Goal: Information Seeking & Learning: Learn about a topic

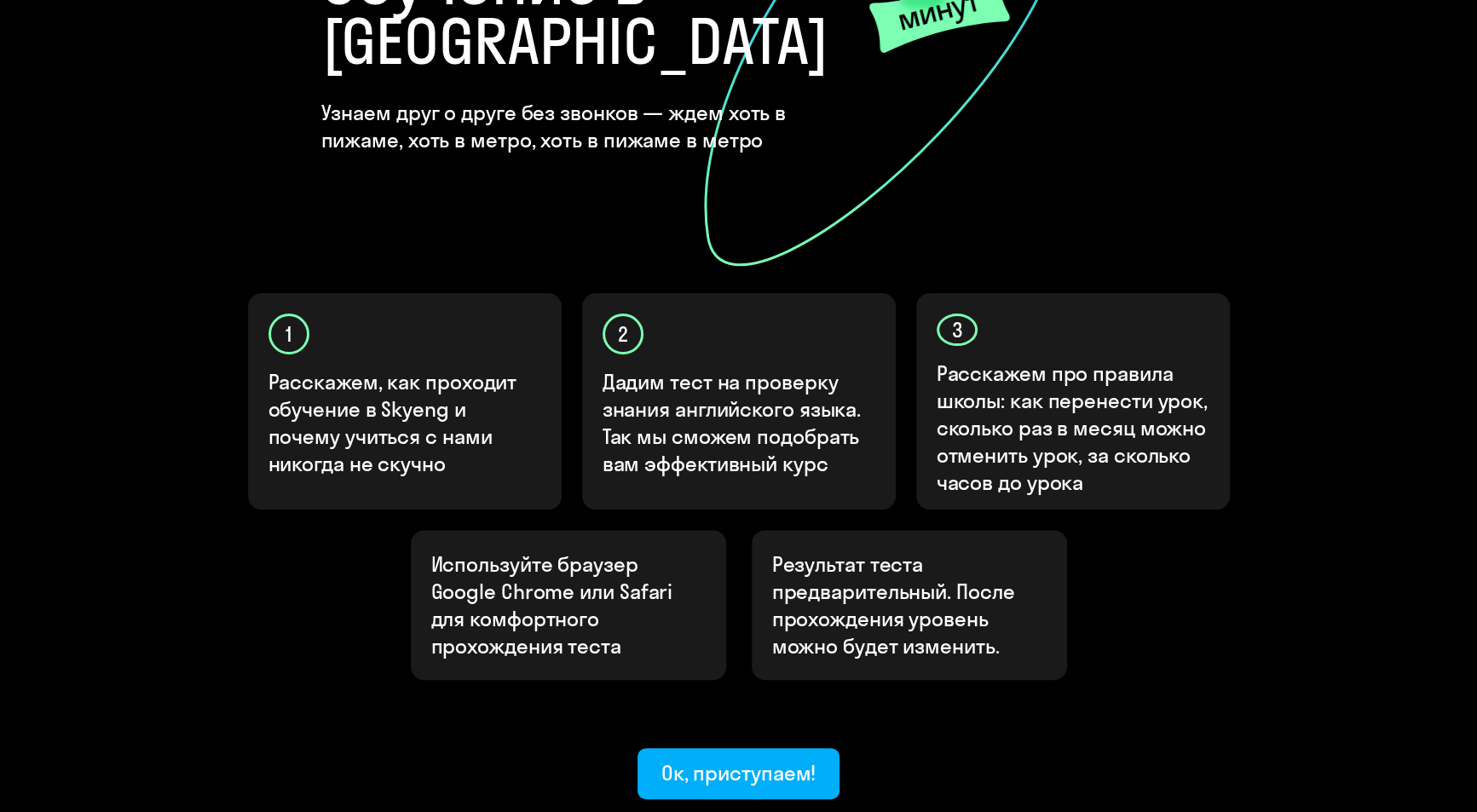
scroll to position [418, 0]
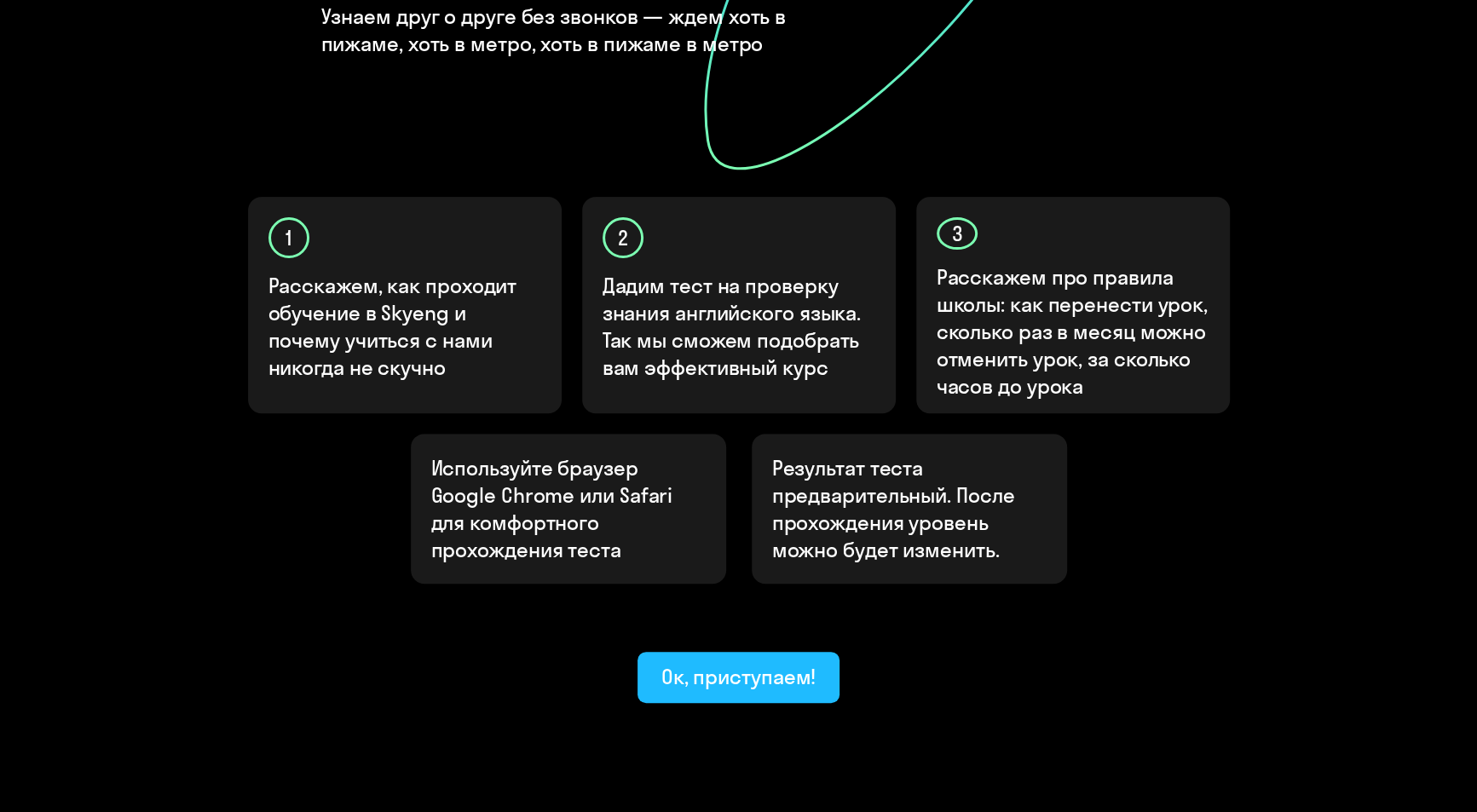
click at [759, 663] on div "Ок, приступаем!" at bounding box center [738, 677] width 155 height 27
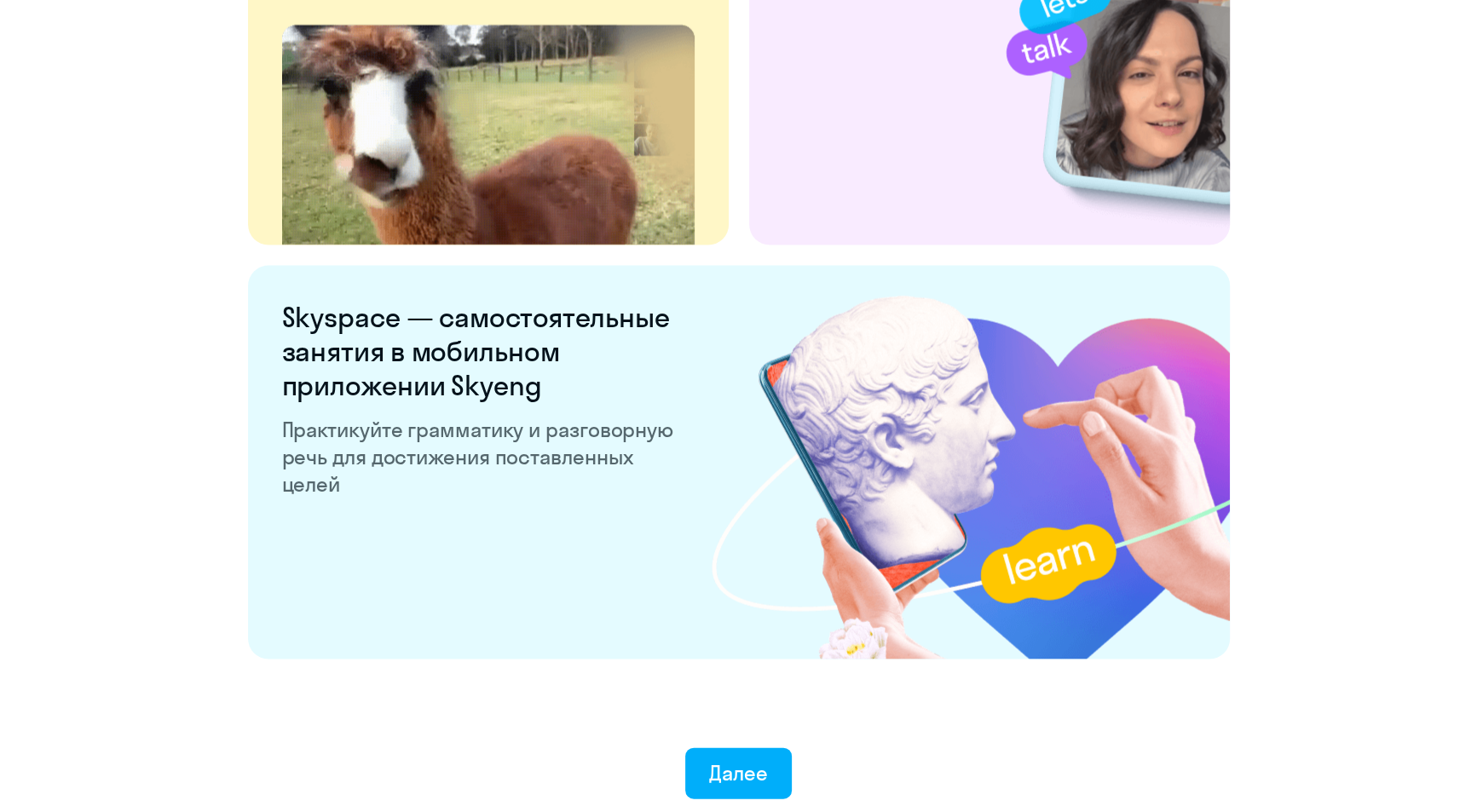
scroll to position [3137, 0]
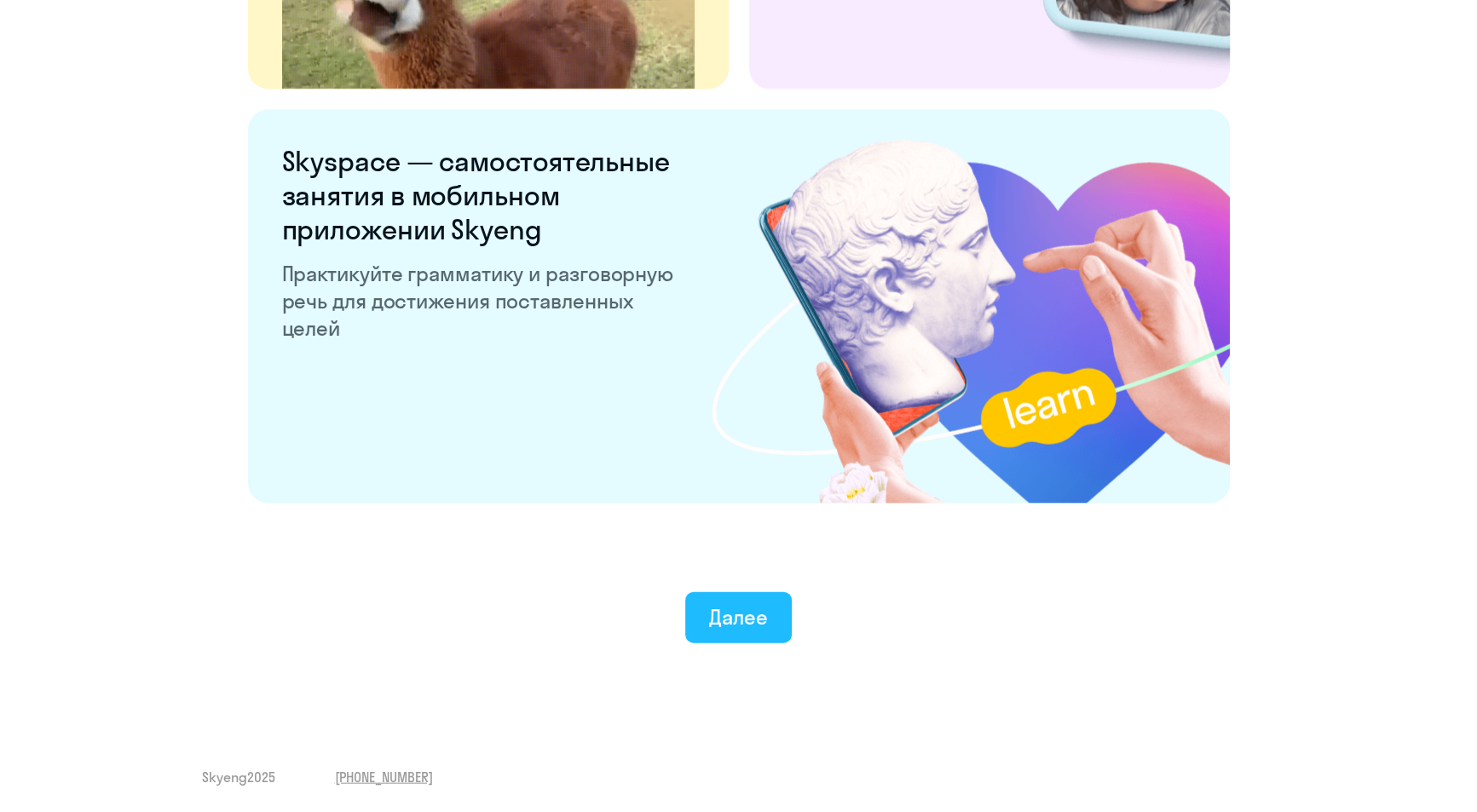
click at [762, 615] on div "Далее" at bounding box center [738, 617] width 59 height 27
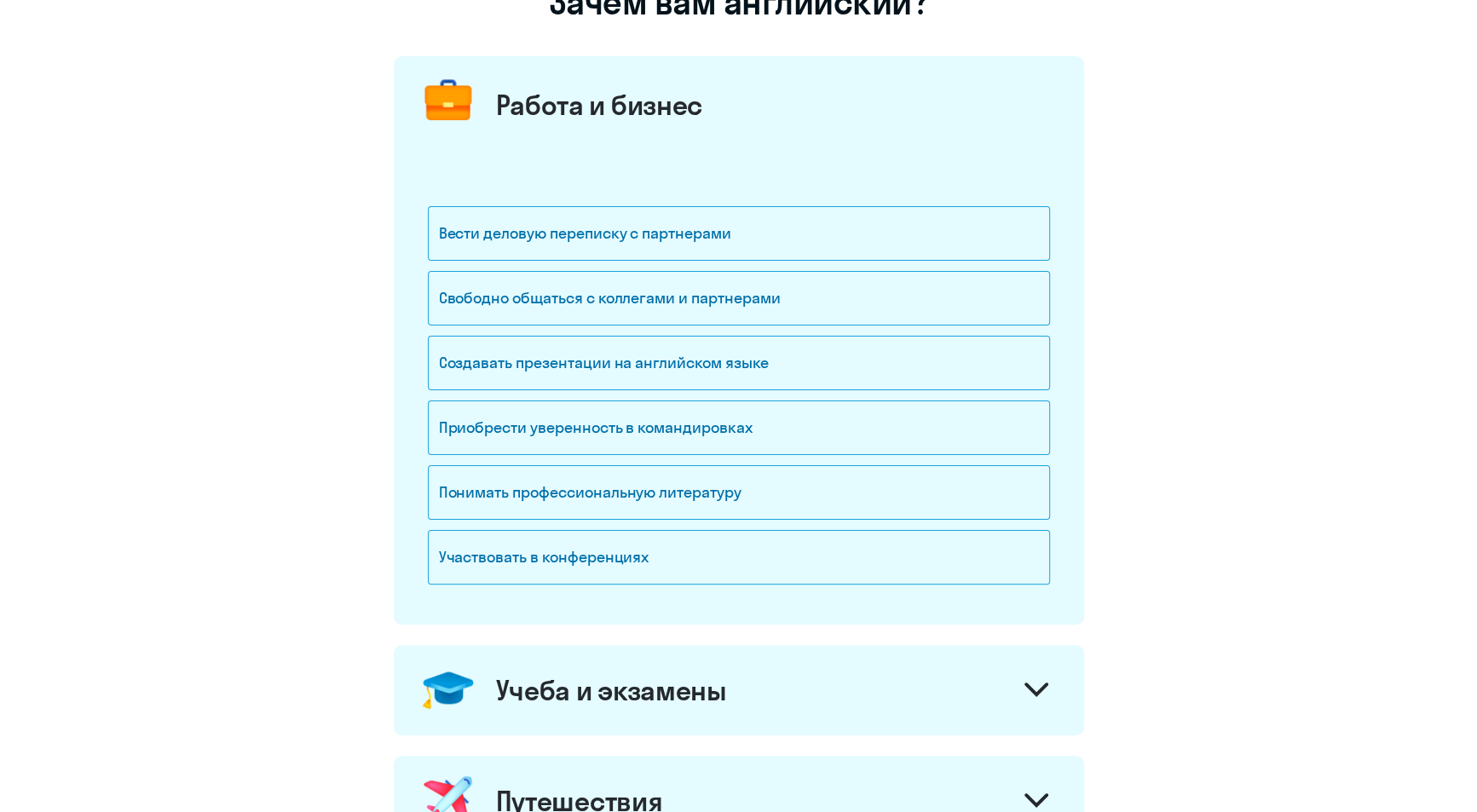
scroll to position [169, 0]
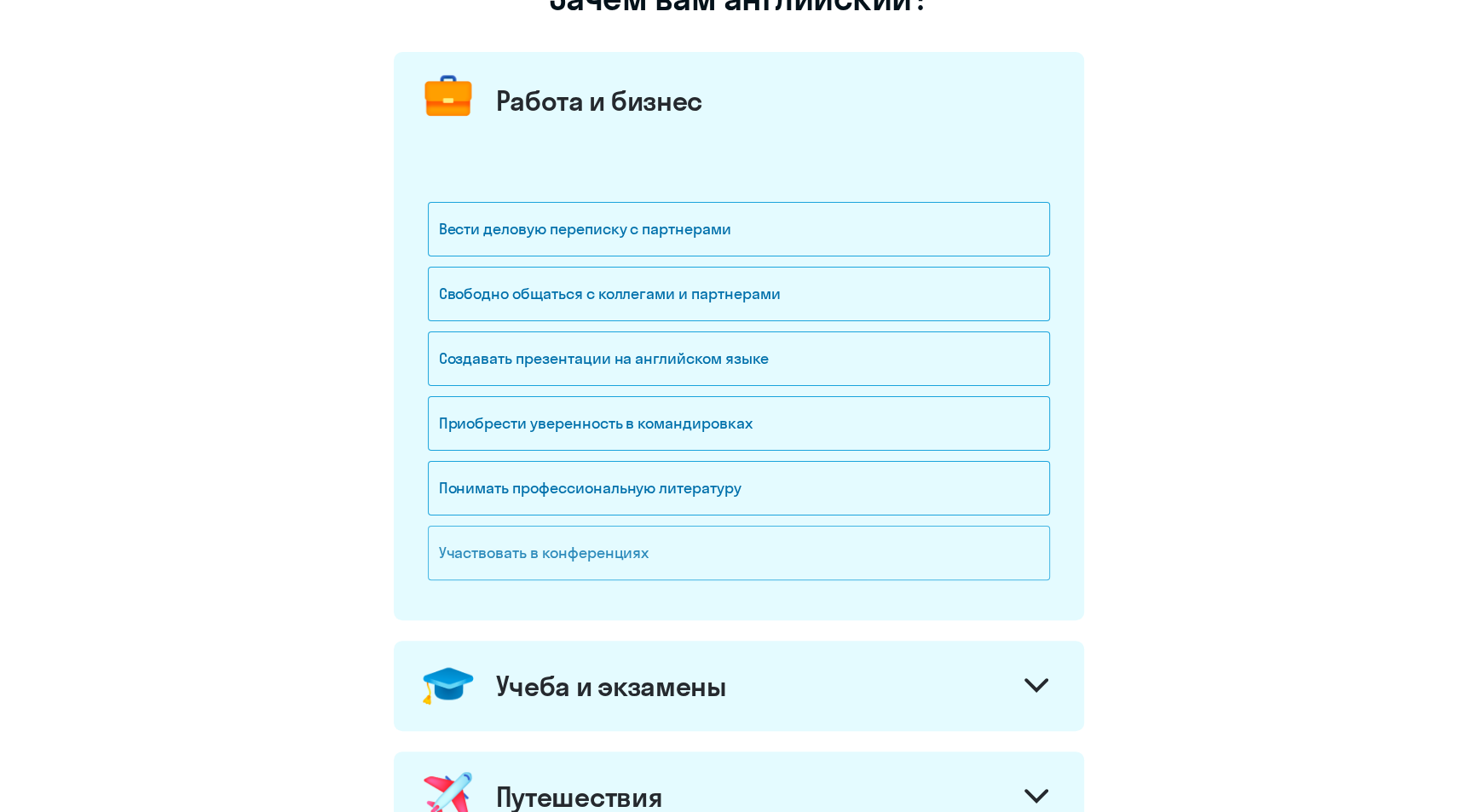
click at [539, 565] on div "Участвовать в конференциях" at bounding box center [739, 553] width 623 height 54
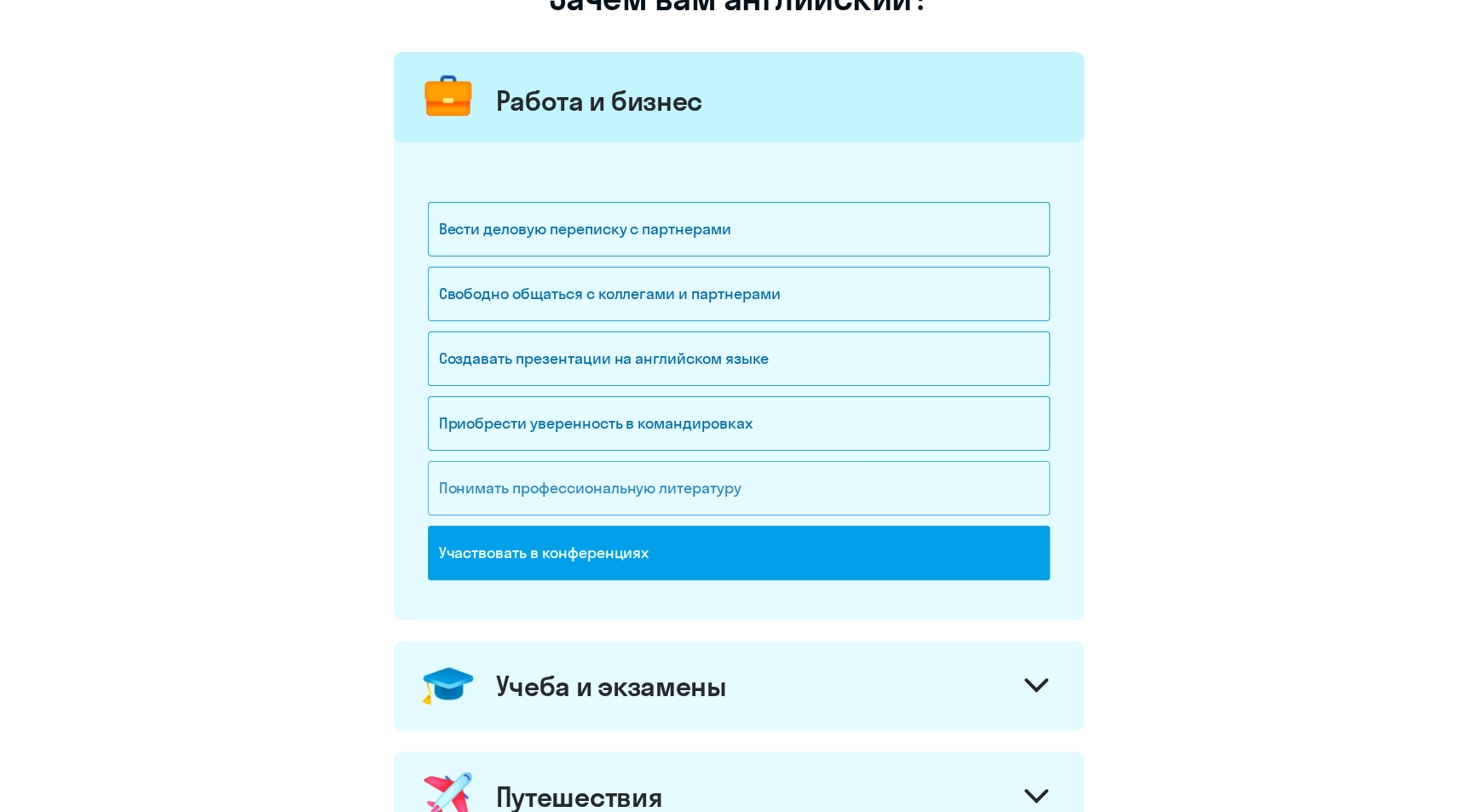
click at [490, 476] on div "Понимать профессиональную литературу" at bounding box center [739, 488] width 623 height 54
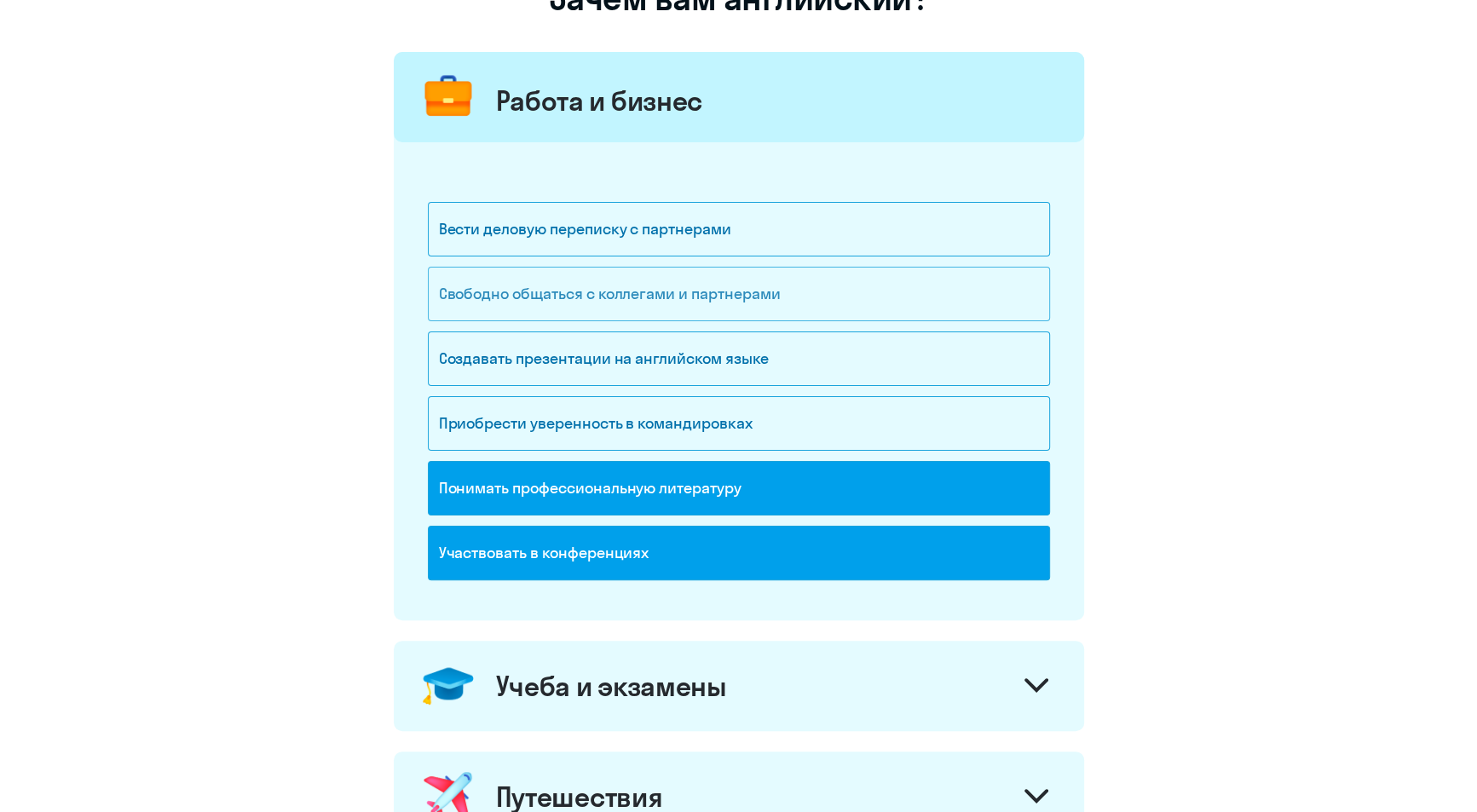
click at [529, 296] on div "Свободно общаться с коллегами и партнерами" at bounding box center [739, 294] width 623 height 54
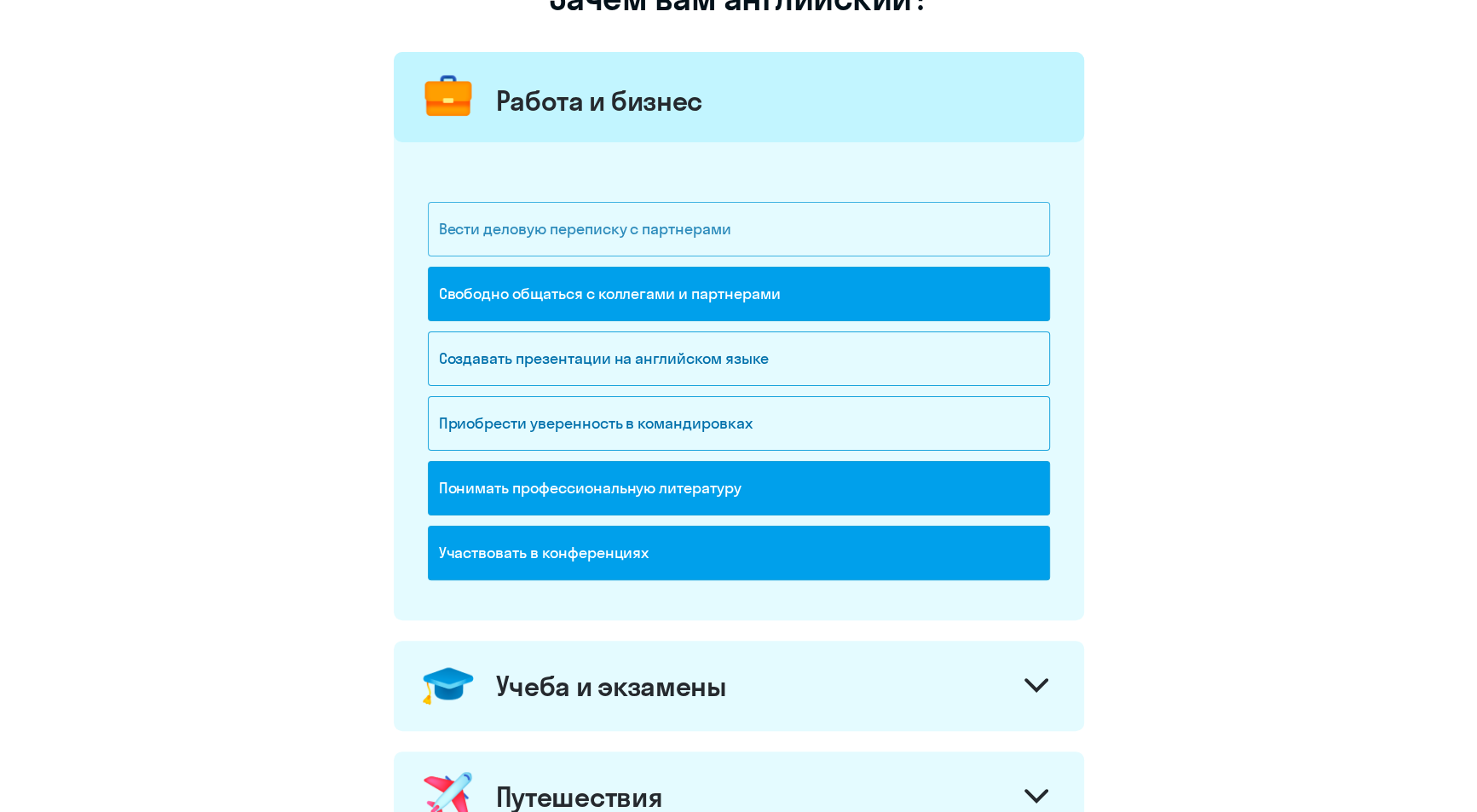
click at [491, 237] on div "Вести деловую переписку с партнерами" at bounding box center [739, 229] width 623 height 54
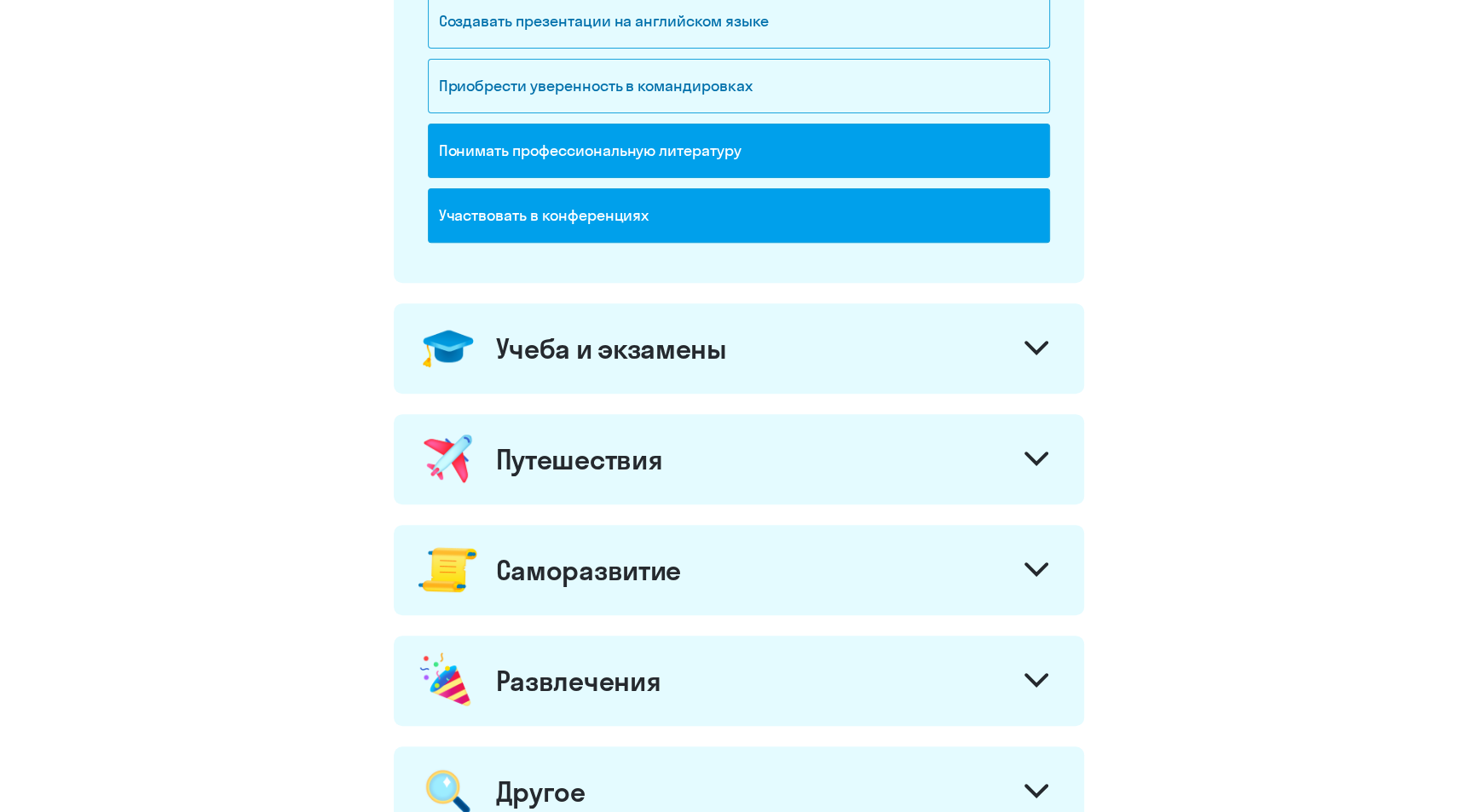
scroll to position [510, 0]
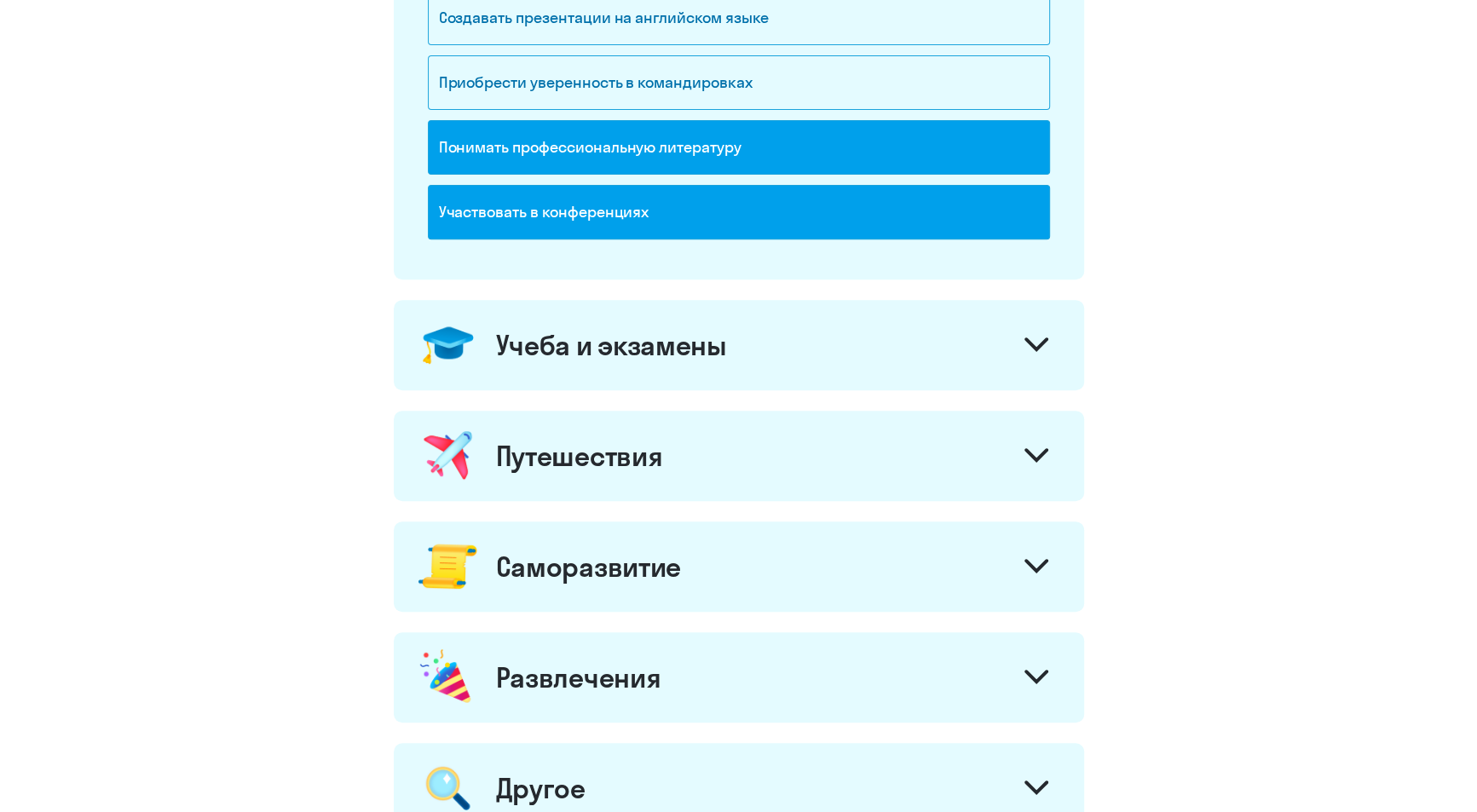
click at [605, 328] on div "Учеба и экзамены" at bounding box center [611, 344] width 231 height 34
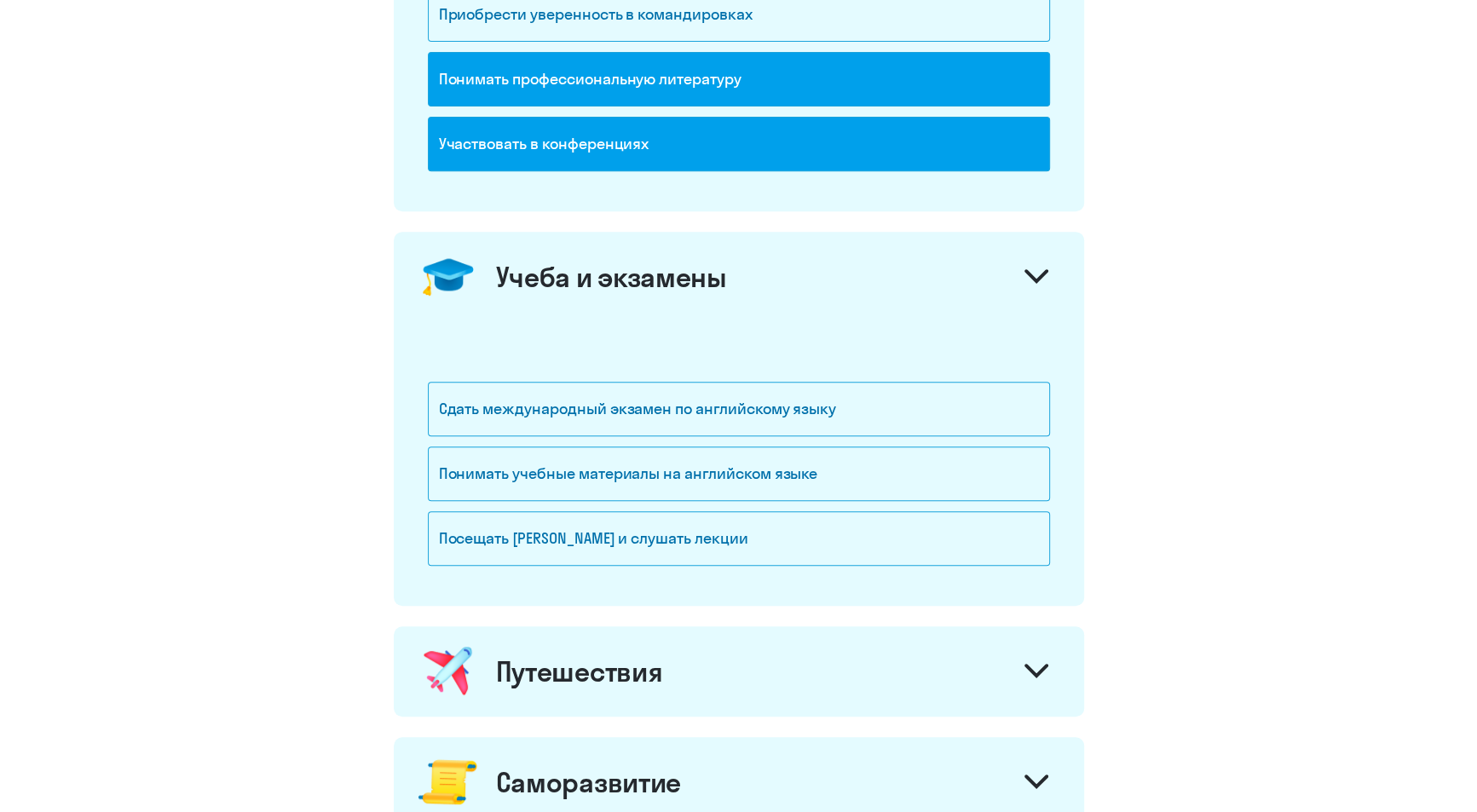
scroll to position [682, 0]
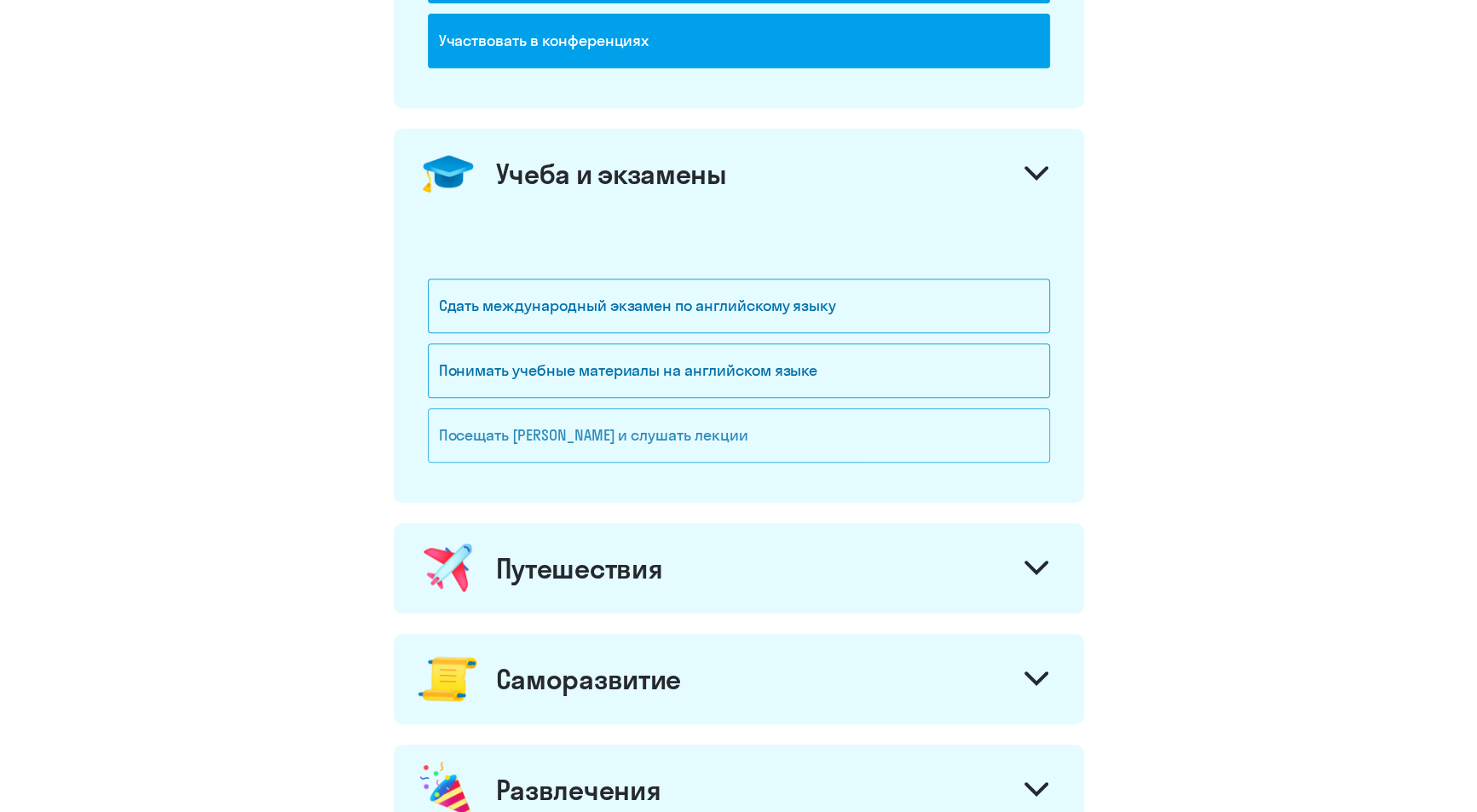
click at [543, 440] on div "Посещать [PERSON_NAME] и слушать лекции" at bounding box center [739, 435] width 623 height 54
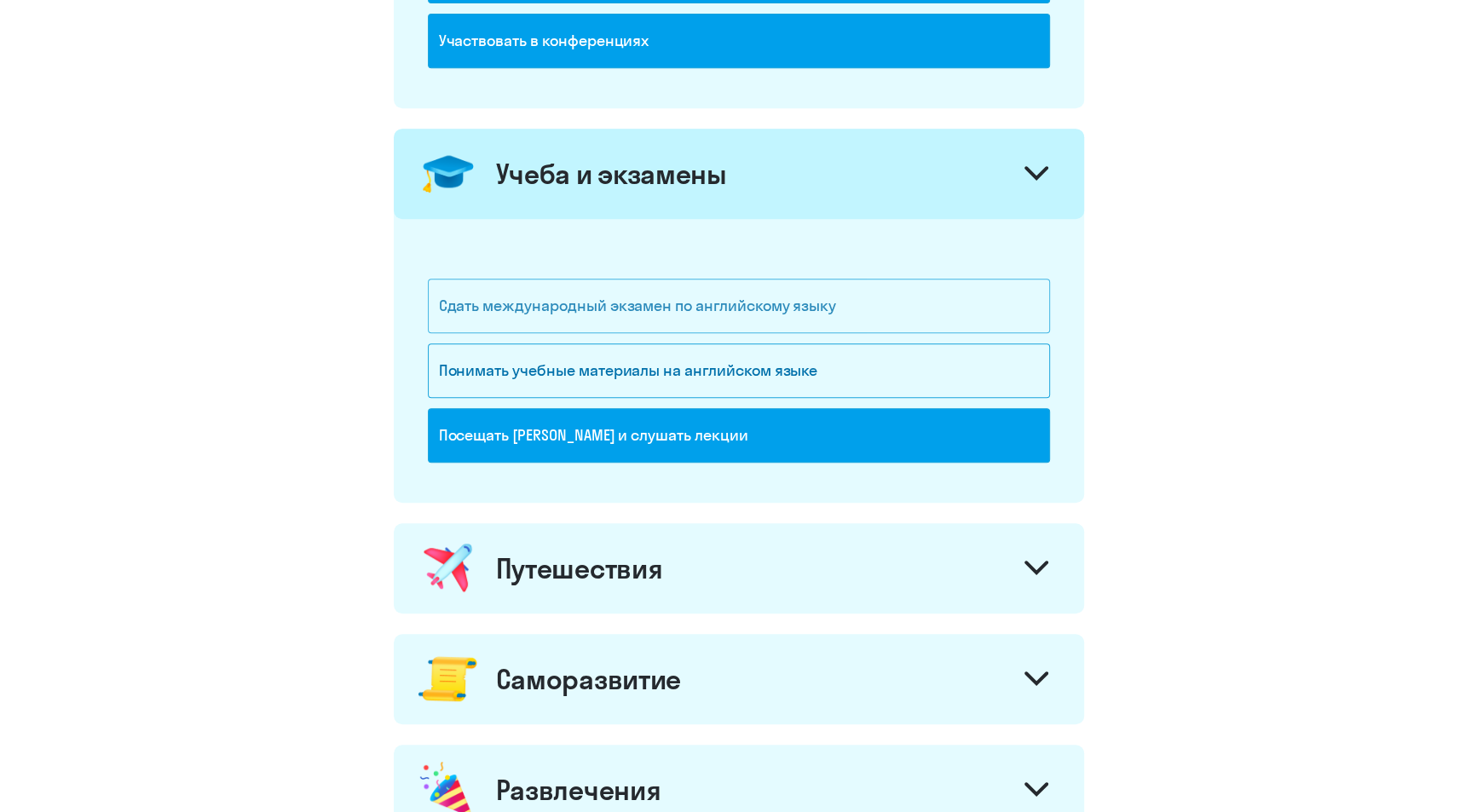
click at [522, 291] on div "Сдать международный экзамен по английскому языку" at bounding box center [739, 305] width 623 height 54
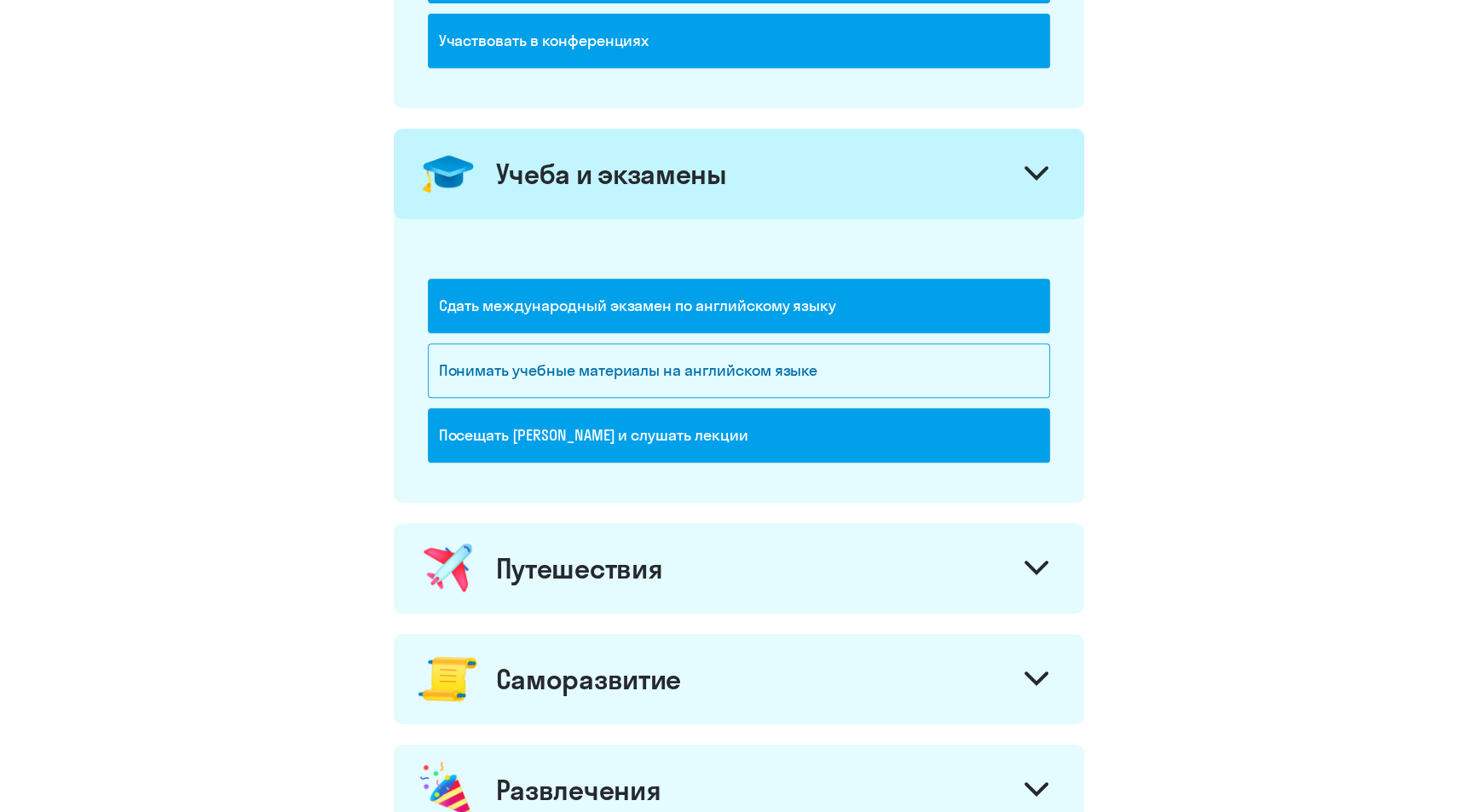
click at [480, 302] on div "Сдать международный экзамен по английскому языку" at bounding box center [739, 305] width 623 height 54
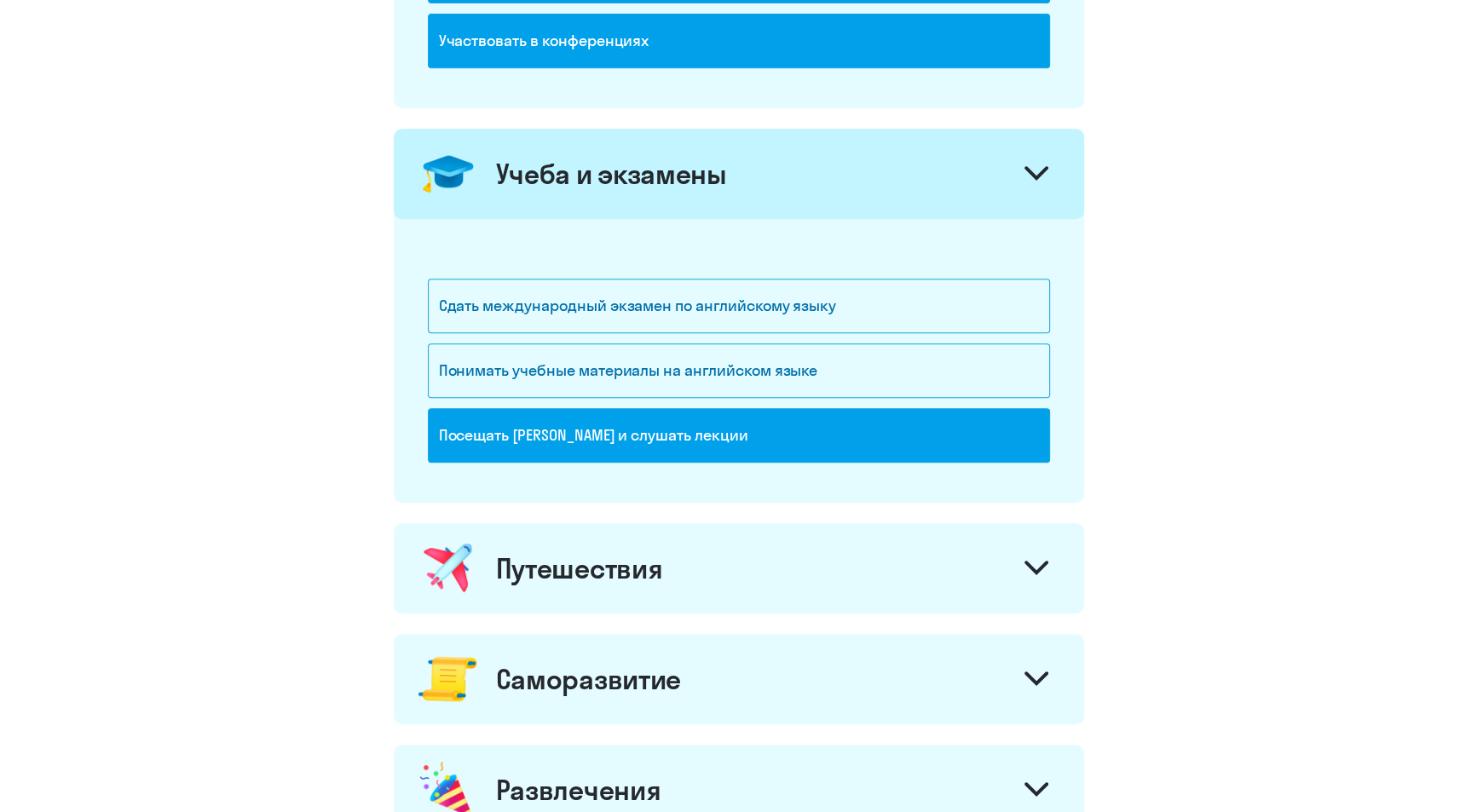
drag, startPoint x: 566, startPoint y: 366, endPoint x: 571, endPoint y: 333, distance: 33.4
click at [567, 366] on div "Понимать учебные материалы на английском языке" at bounding box center [739, 370] width 623 height 54
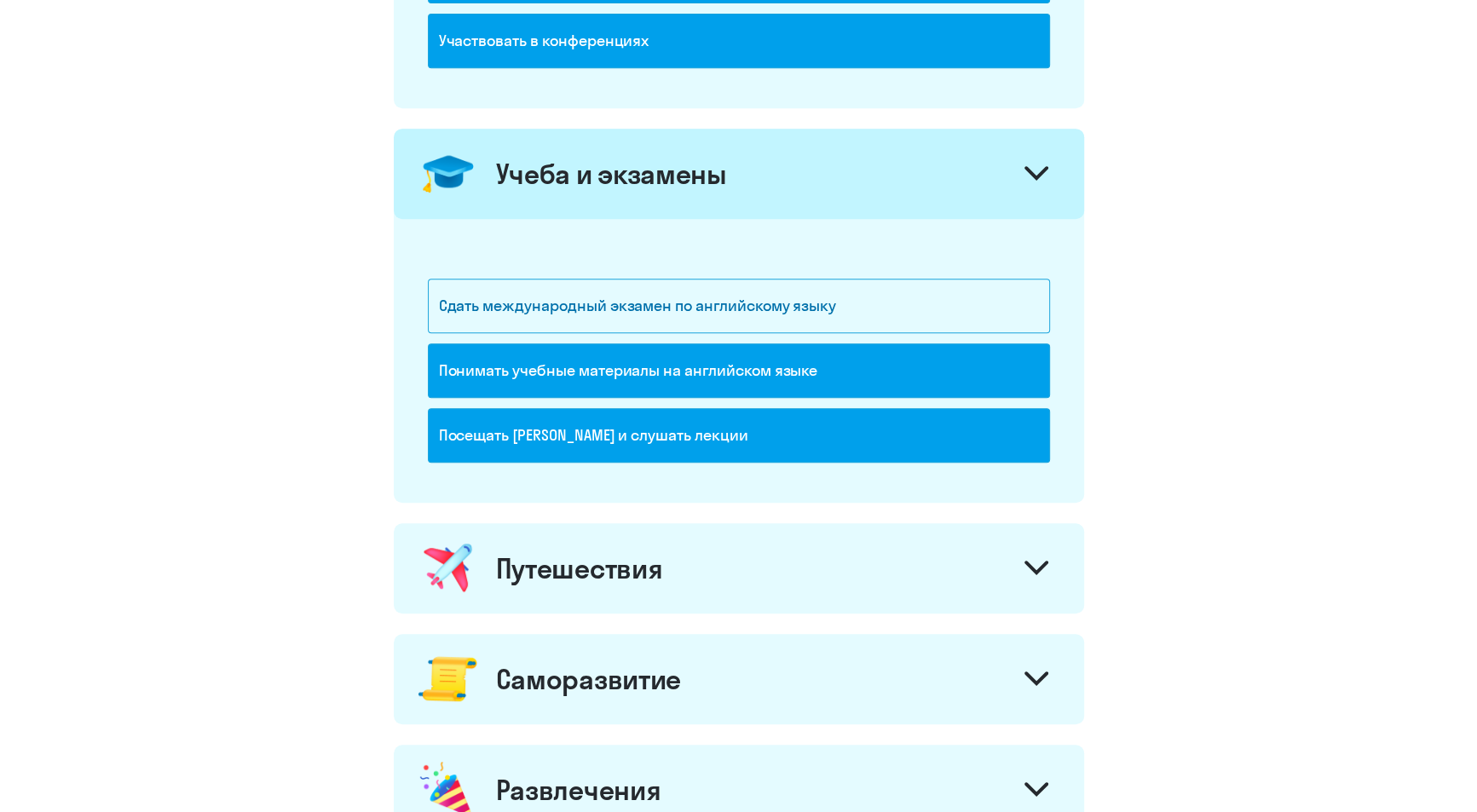
click at [580, 189] on div "Учеба и экзамены" at bounding box center [611, 173] width 231 height 34
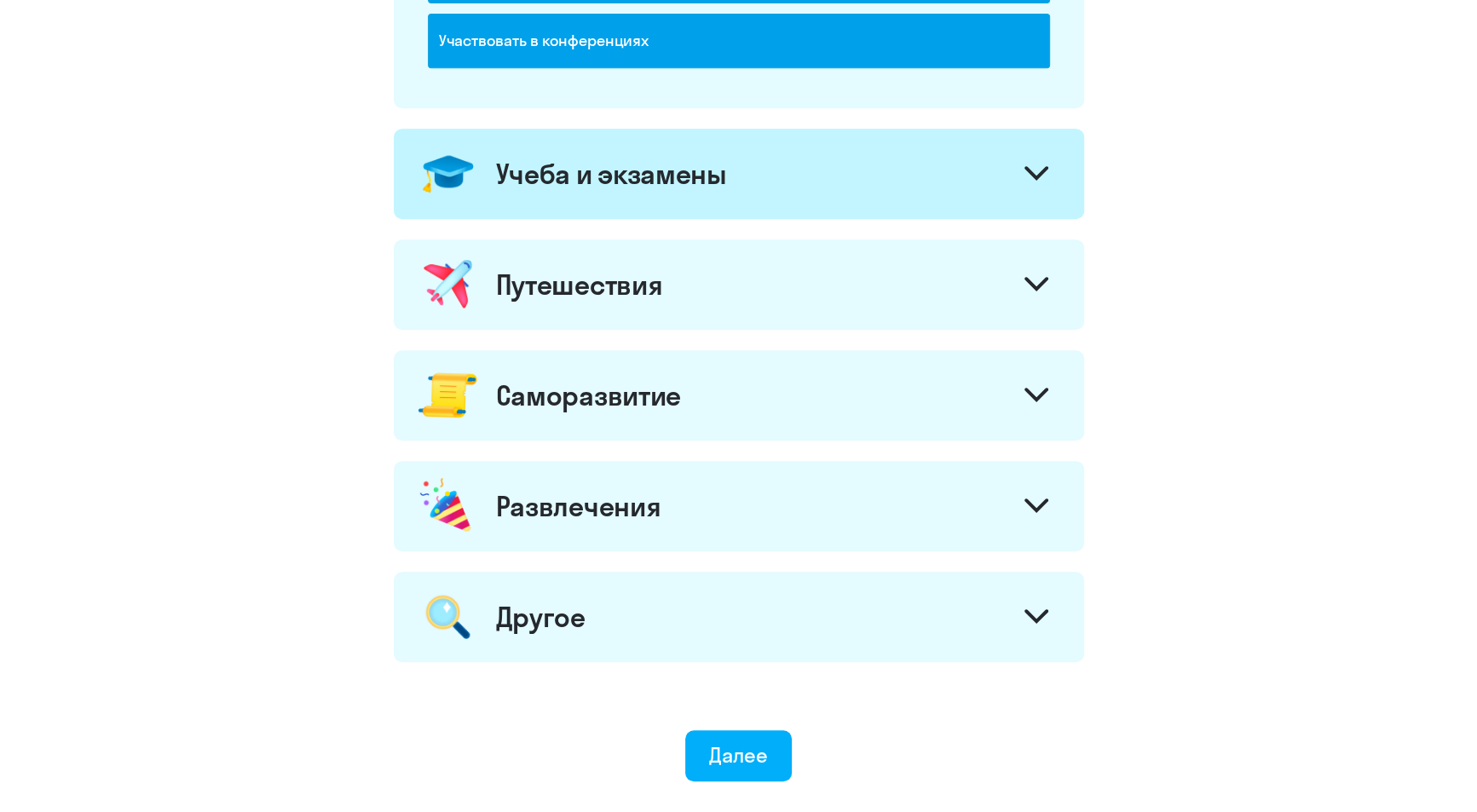
click at [563, 283] on div "Путешествия" at bounding box center [579, 284] width 167 height 34
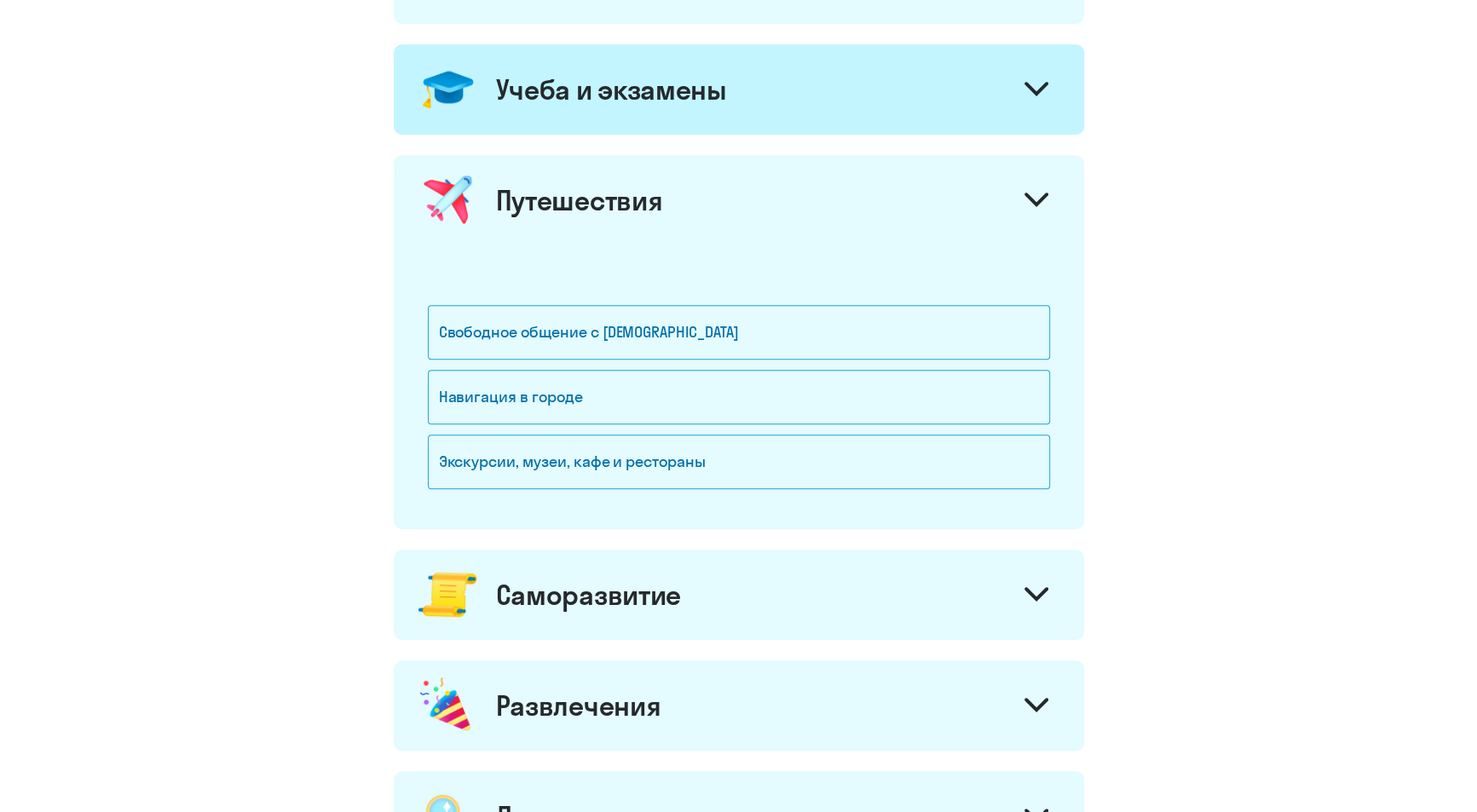
scroll to position [767, 0]
click at [588, 331] on div "Свободное общение с [DEMOGRAPHIC_DATA]" at bounding box center [739, 332] width 623 height 54
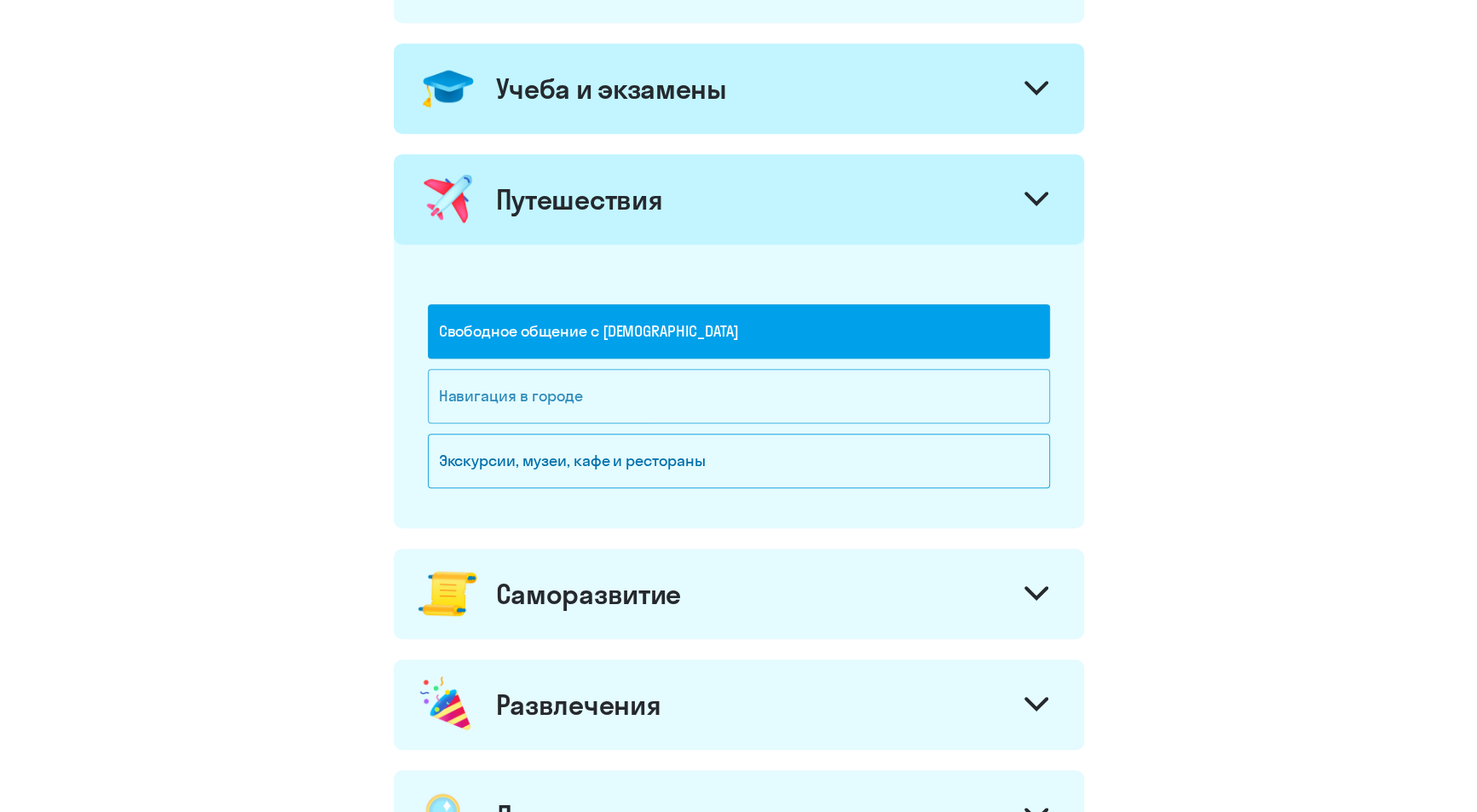
click at [594, 381] on div "Навигация в городе" at bounding box center [739, 396] width 623 height 54
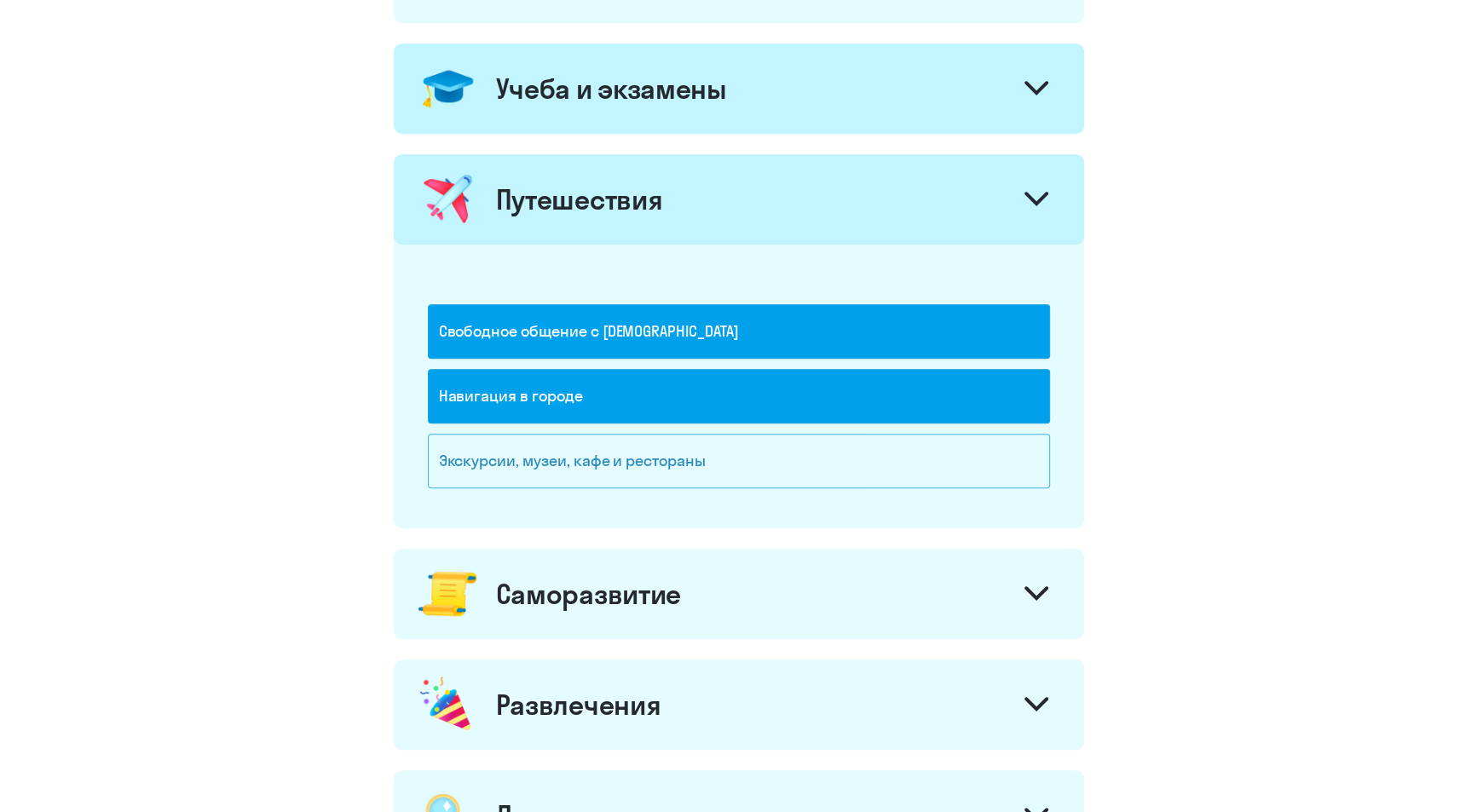
click at [593, 456] on div "Экскурсии, музеи, кафе и рестораны" at bounding box center [739, 461] width 623 height 54
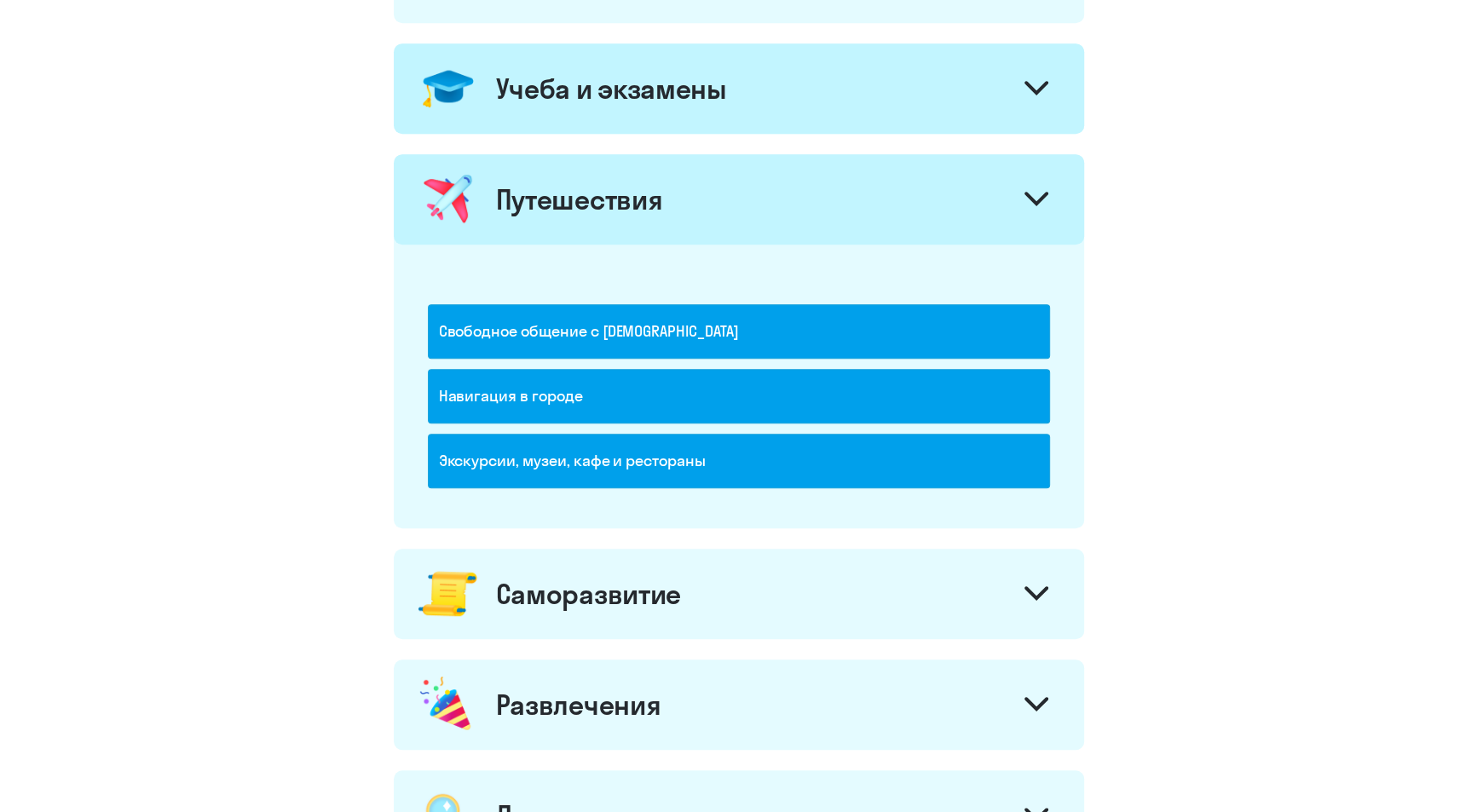
click at [526, 201] on div "Путешествия" at bounding box center [579, 199] width 167 height 34
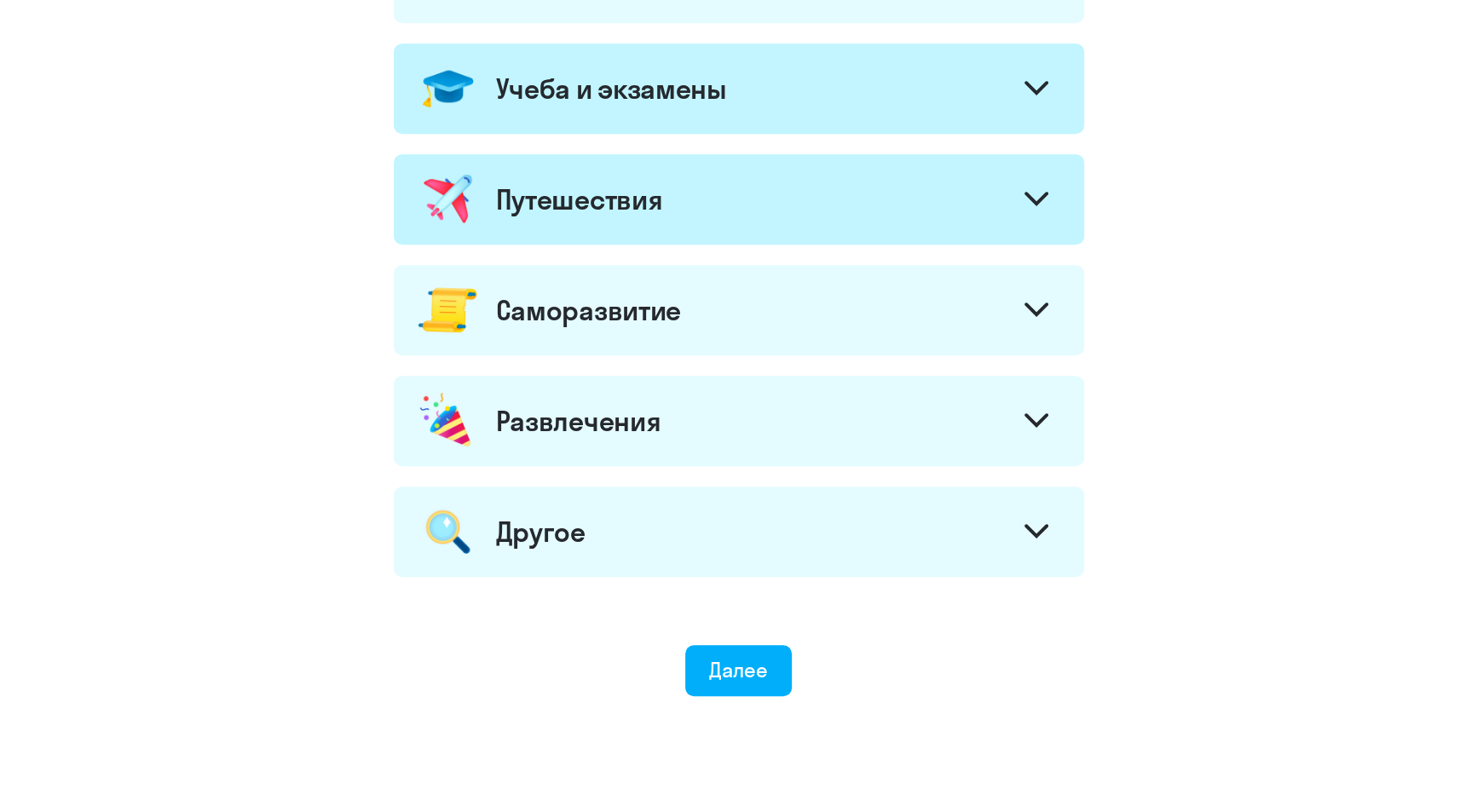
click at [523, 203] on div "Путешествия" at bounding box center [579, 199] width 167 height 34
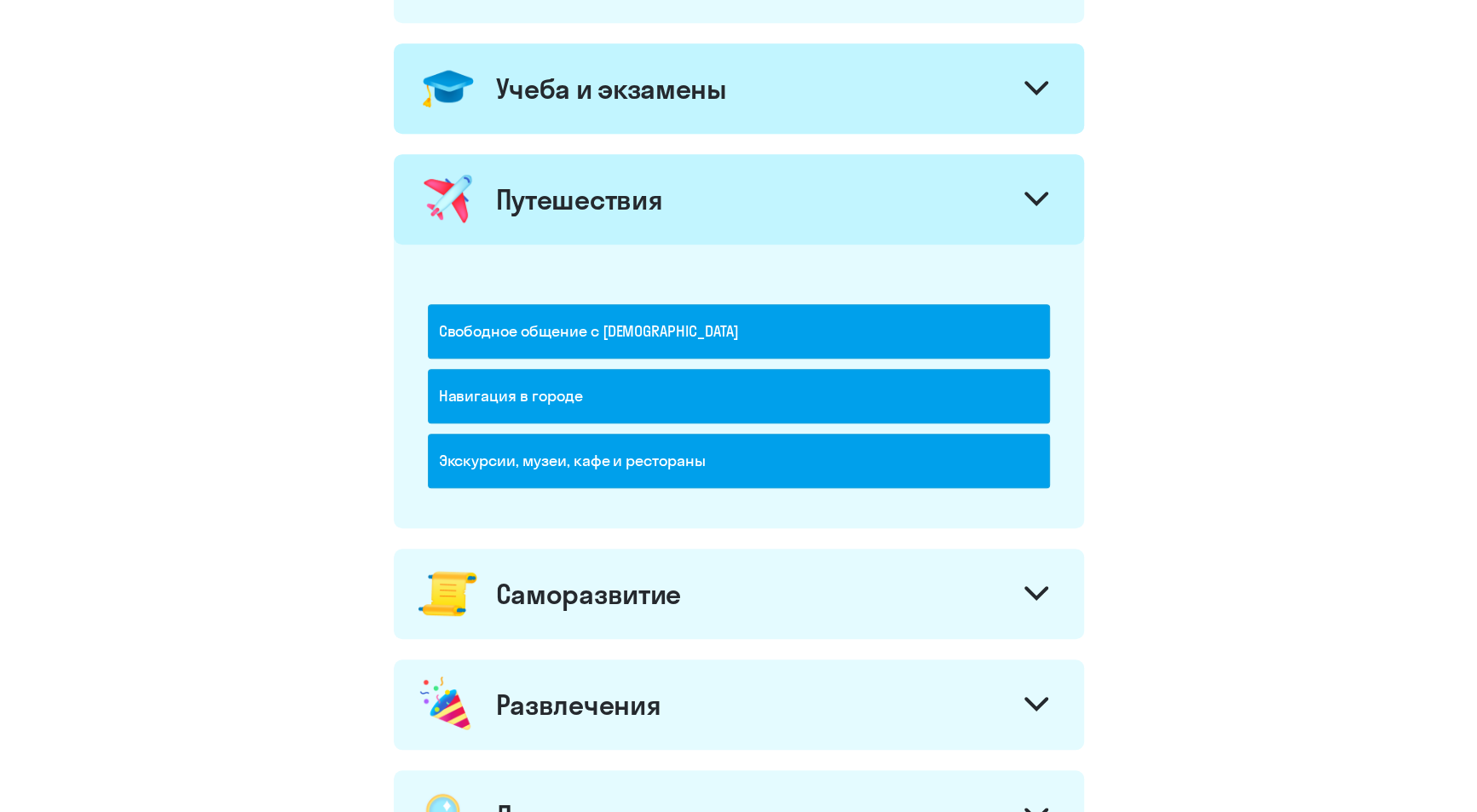
click at [523, 203] on div "Путешествия" at bounding box center [579, 199] width 167 height 34
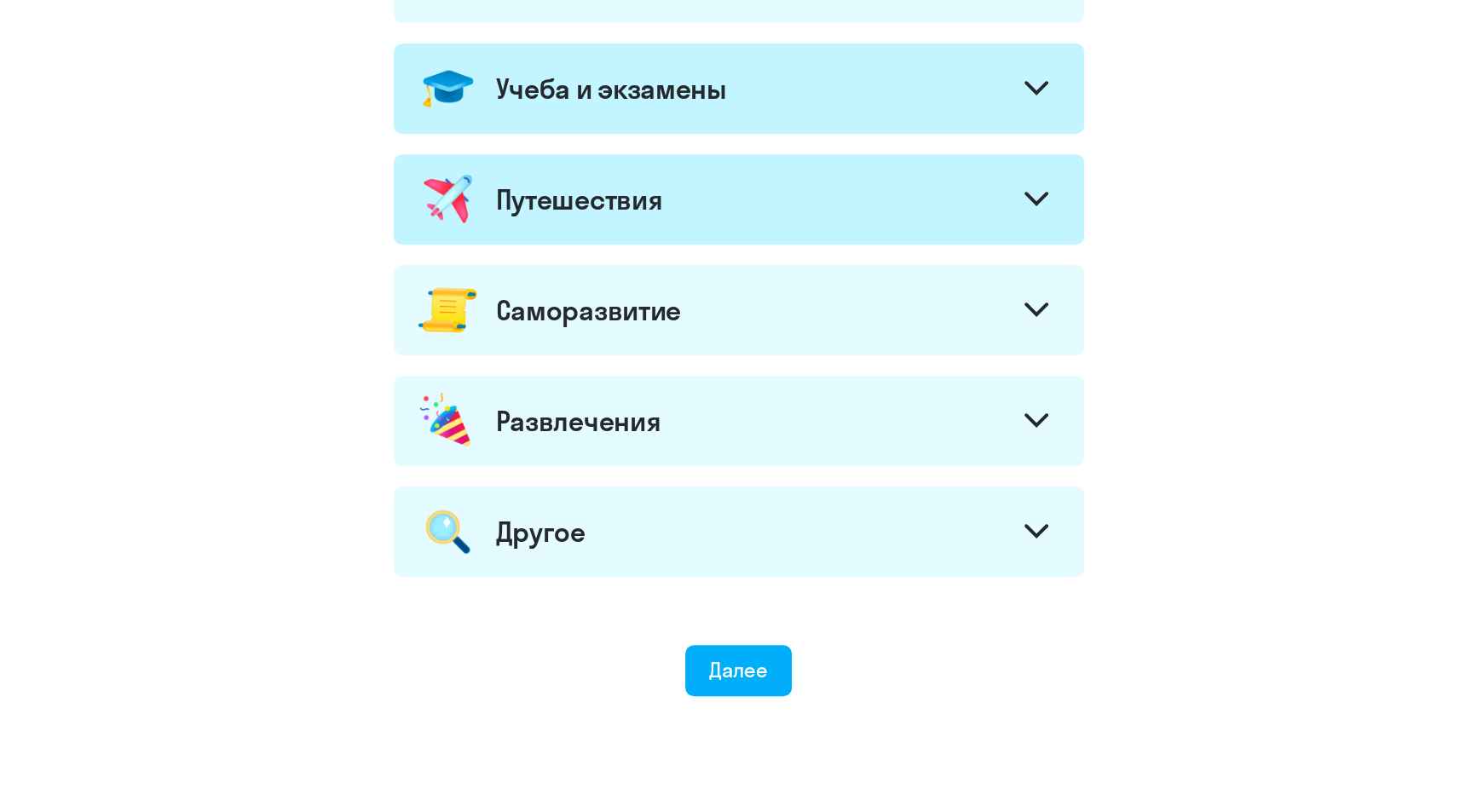
click at [534, 333] on div "Саморазвитие" at bounding box center [738, 309] width 690 height 90
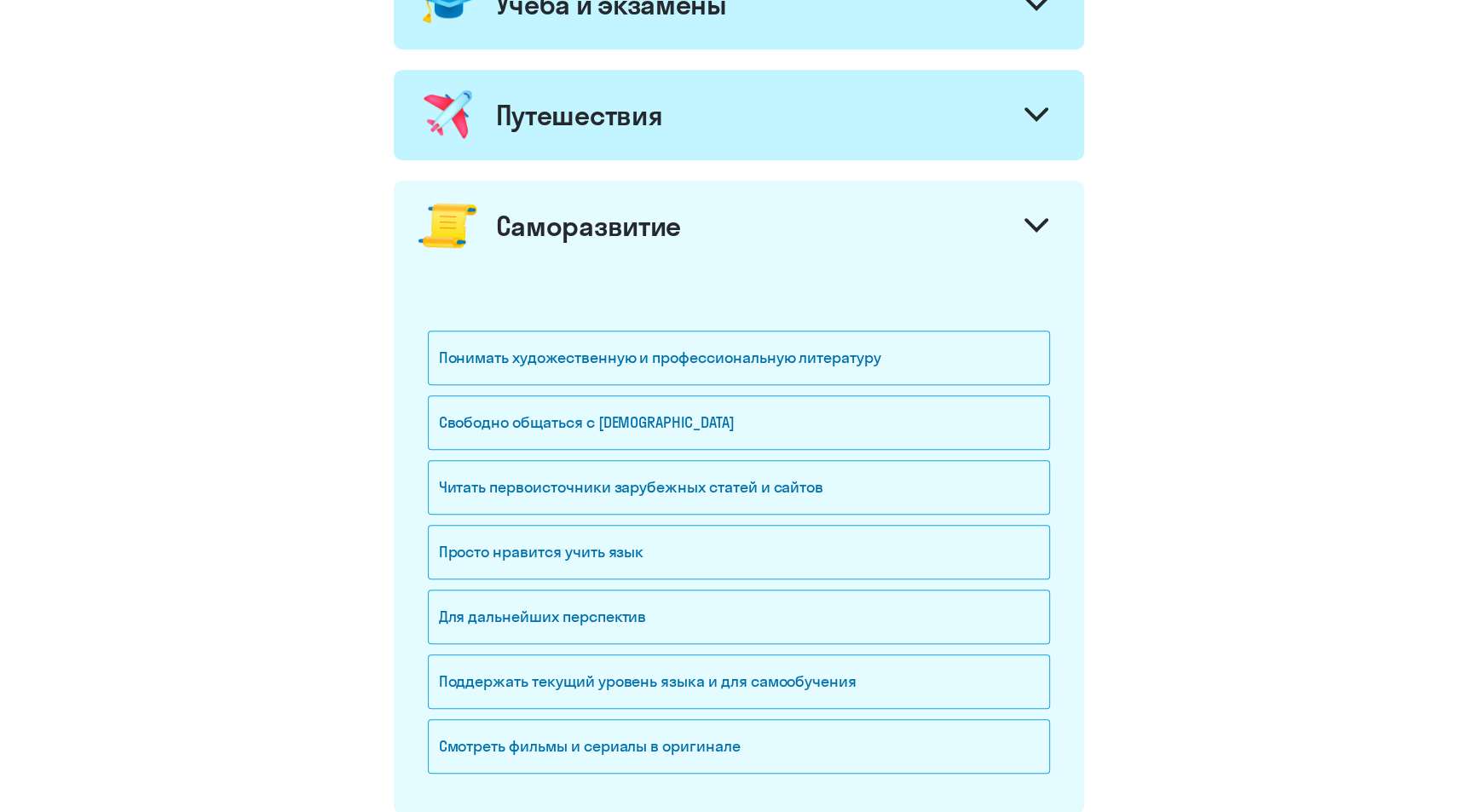
scroll to position [1023, 0]
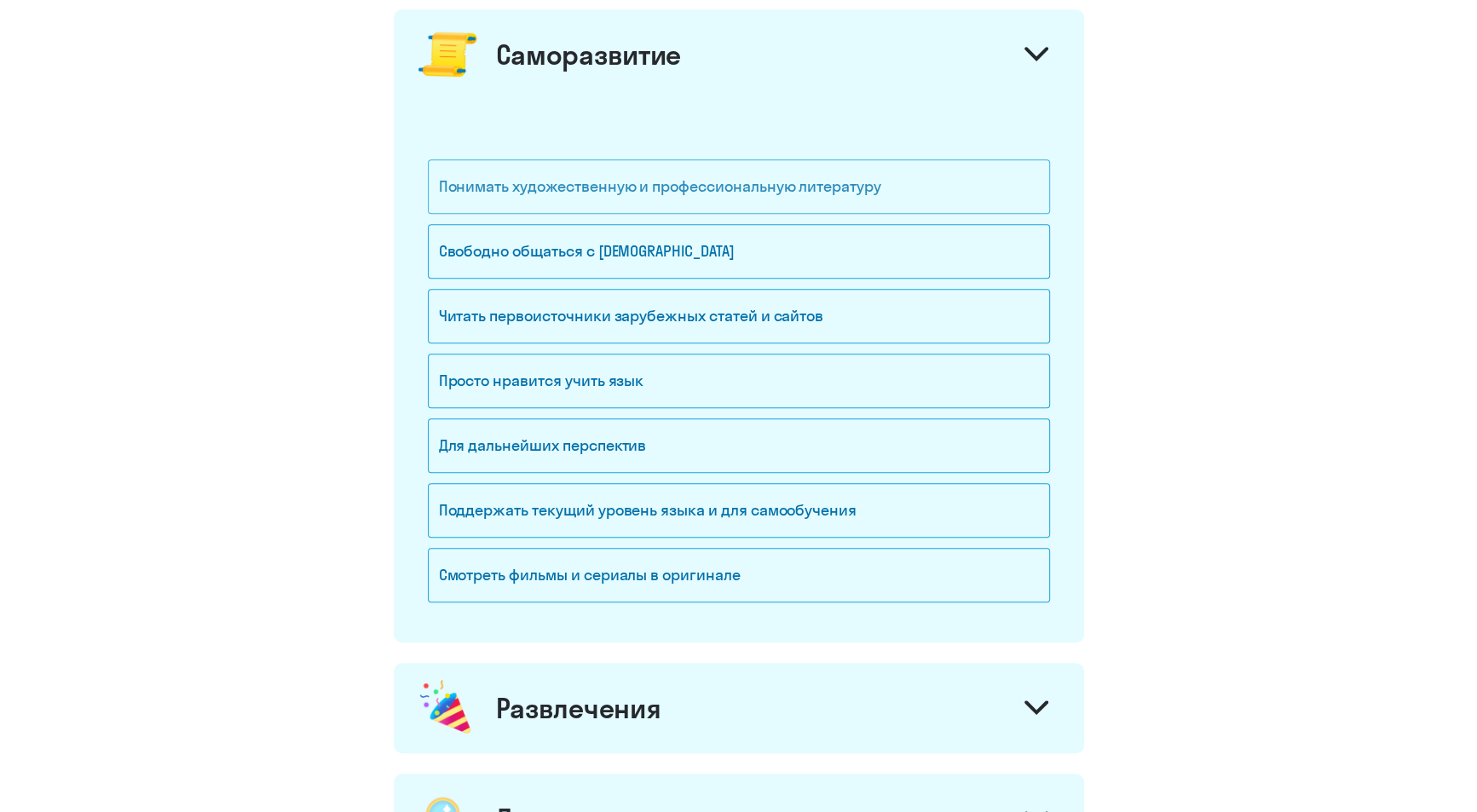
click at [571, 178] on div "Понимать художественную и профессиональную литературу" at bounding box center [739, 187] width 623 height 54
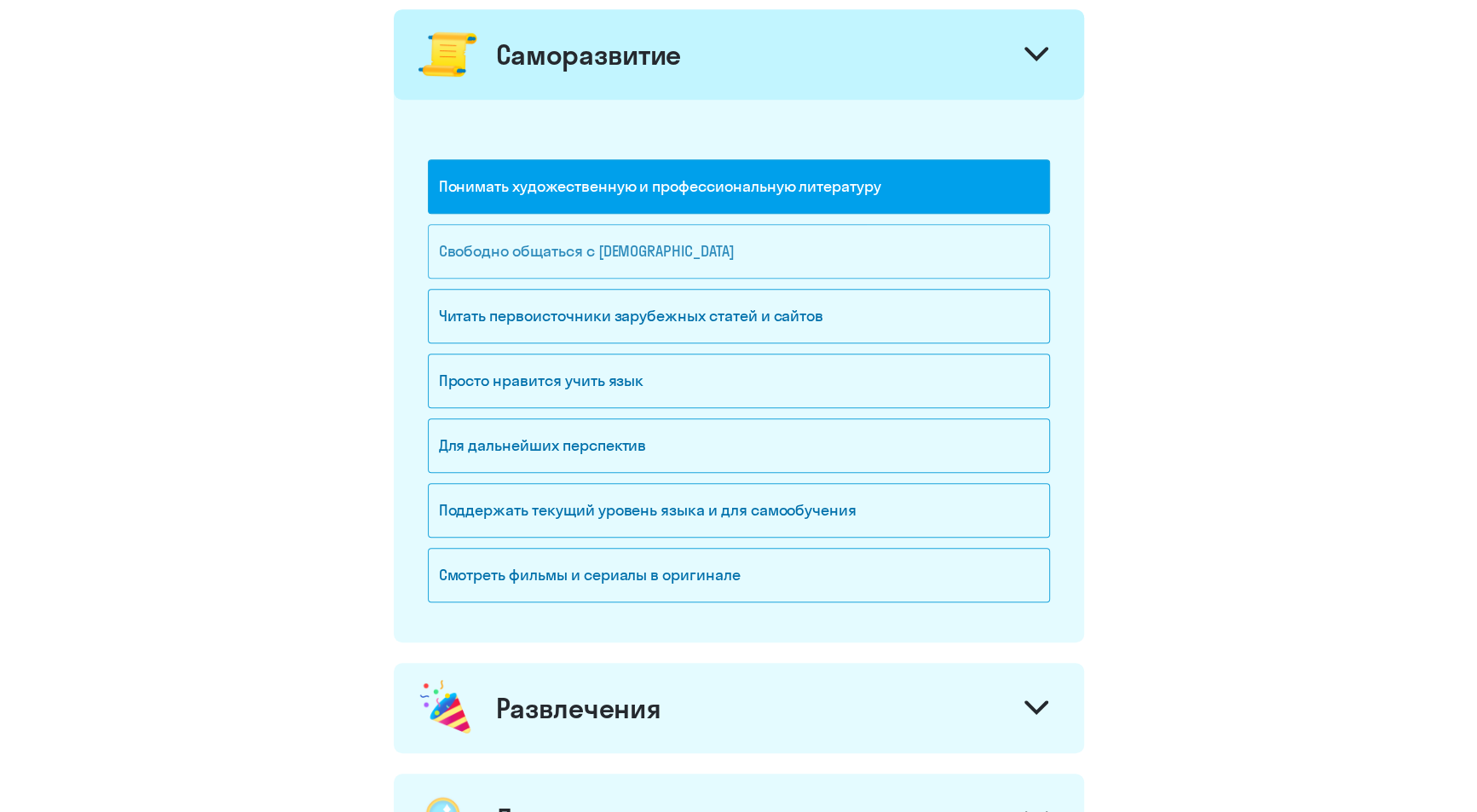
click at [547, 232] on div "Свободно общаться с [DEMOGRAPHIC_DATA]" at bounding box center [739, 251] width 623 height 54
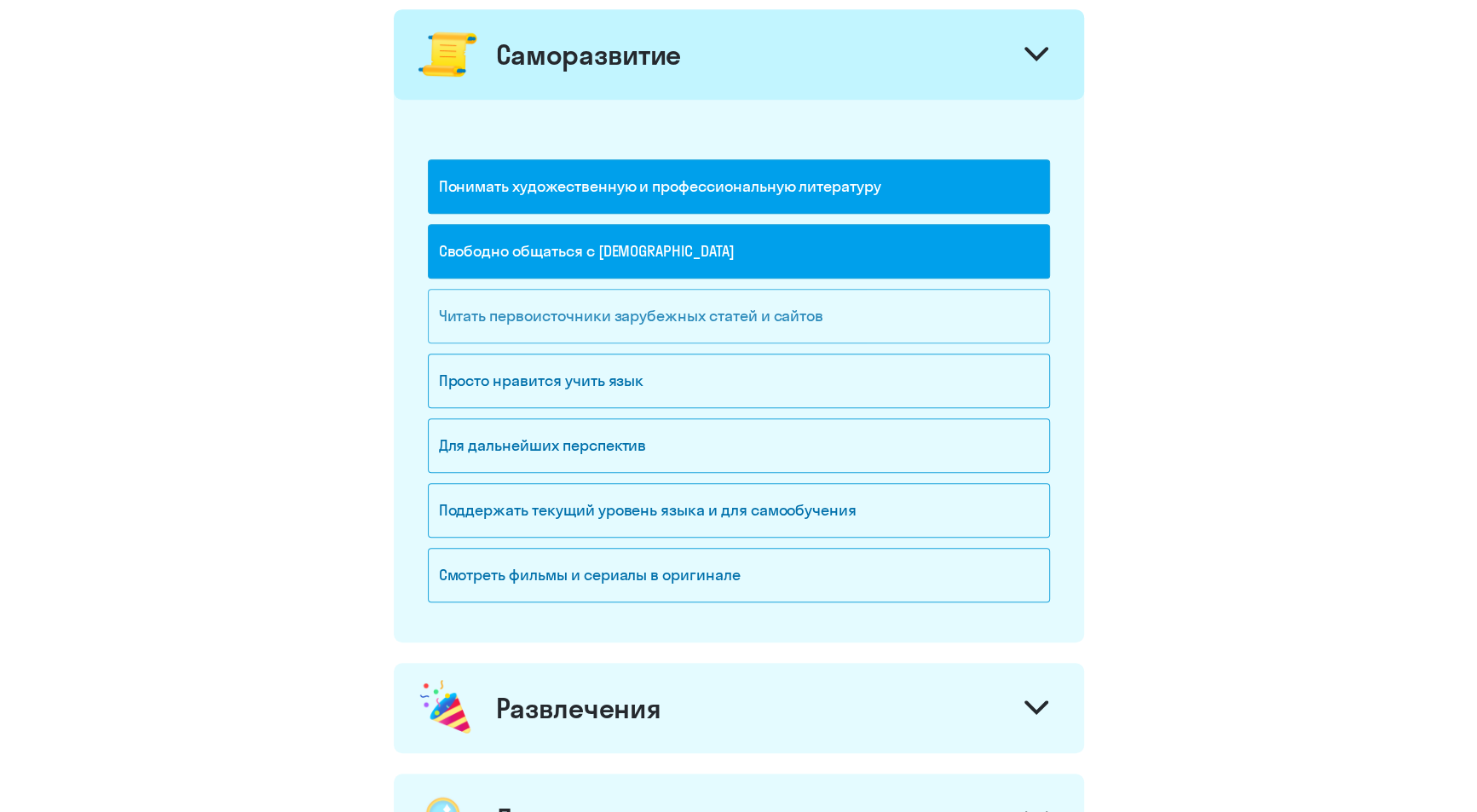
click at [538, 320] on div "Читать первоисточники зарубежных статей и сайтов" at bounding box center [739, 316] width 623 height 54
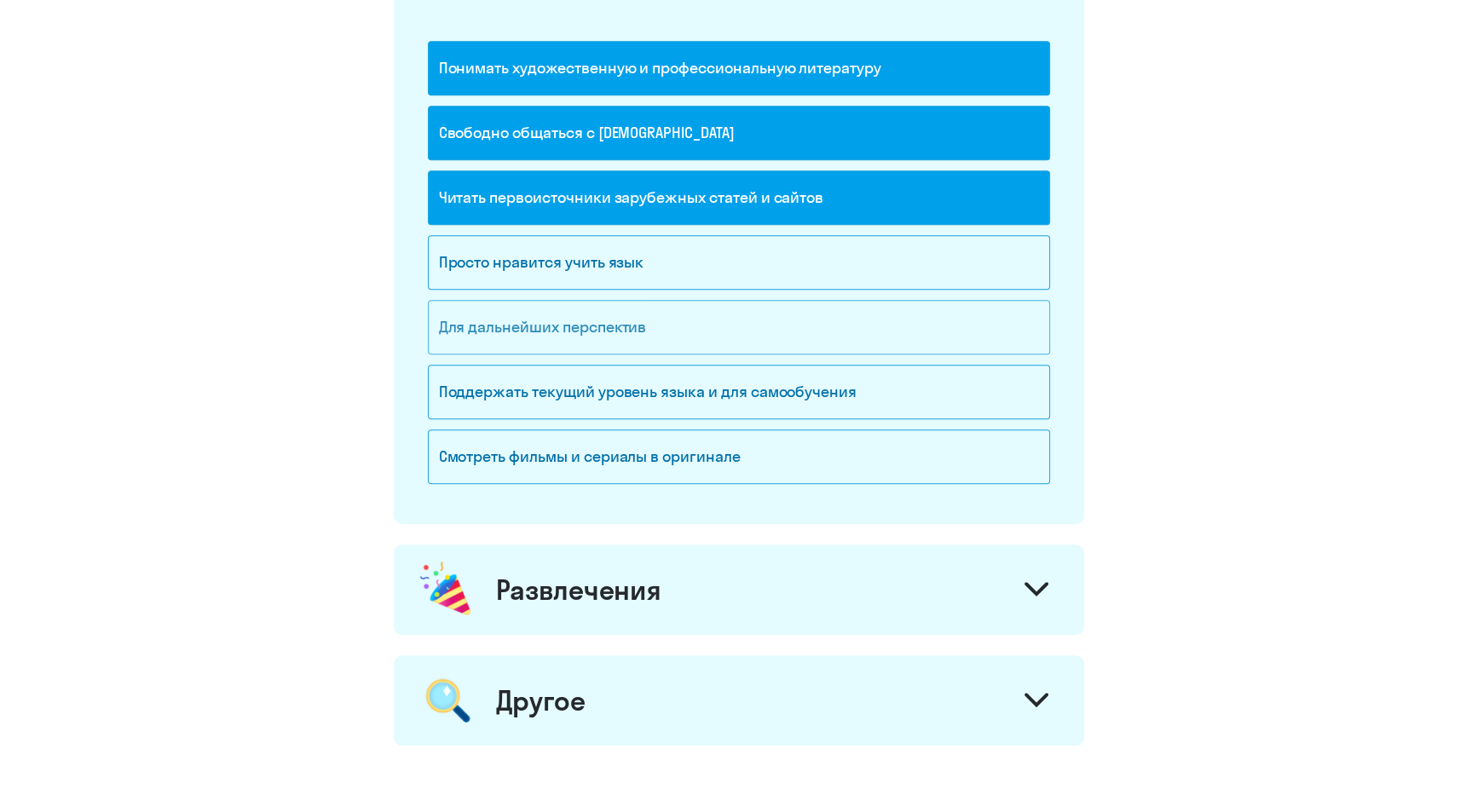
scroll to position [1108, 0]
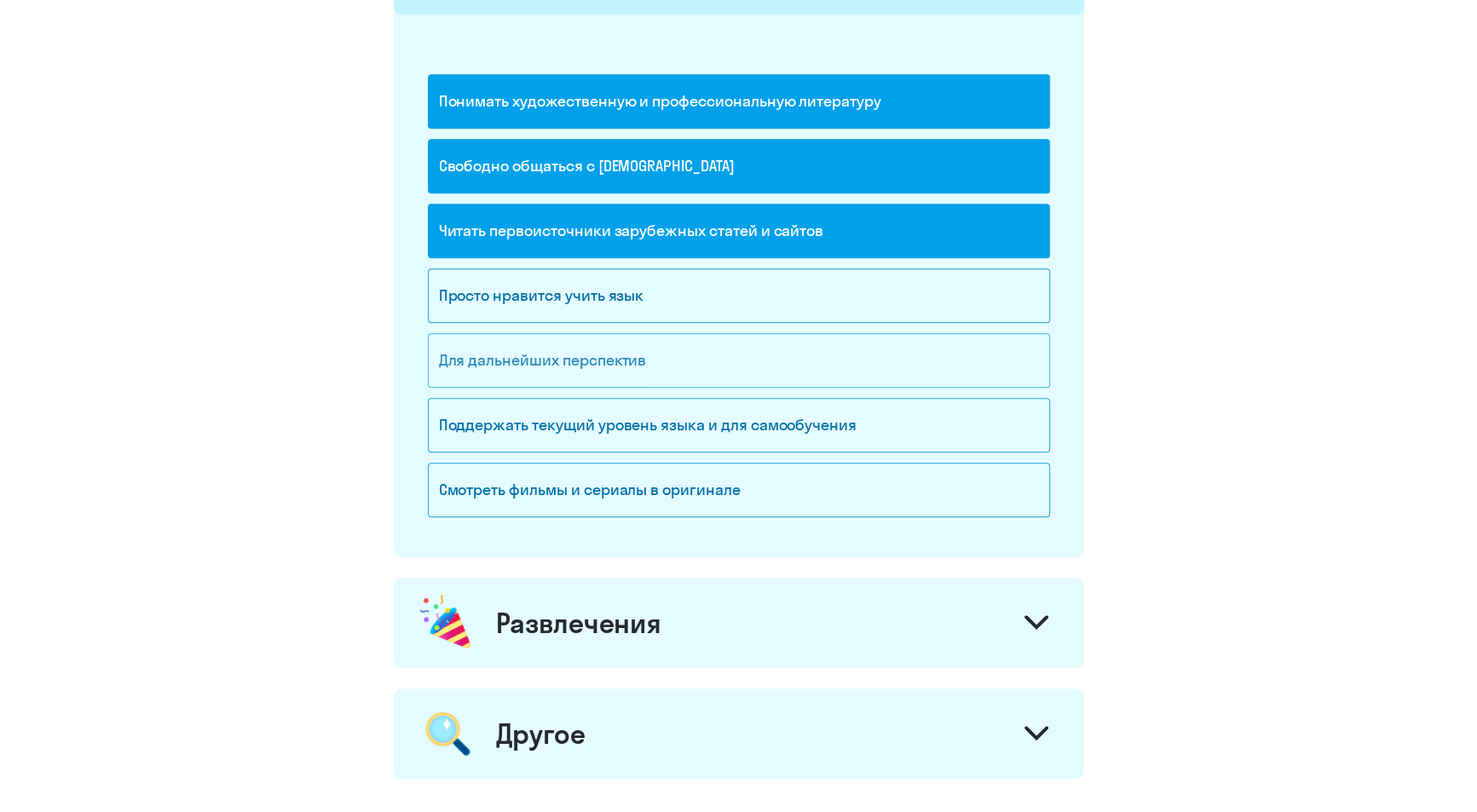
click at [527, 361] on div "Для дальнейших перспектив" at bounding box center [739, 361] width 623 height 54
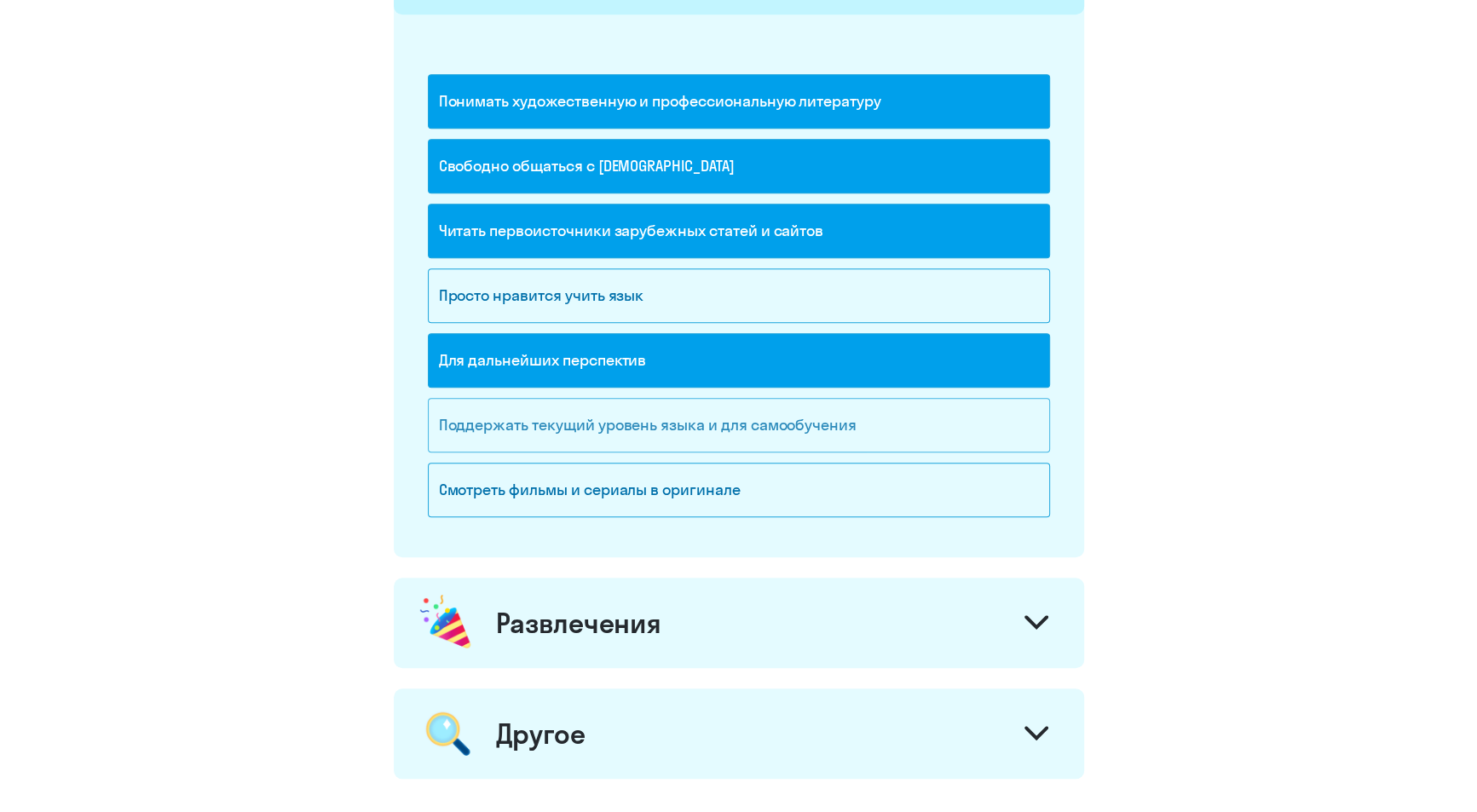
click at [519, 428] on div "Поддержать текущий уровень языка и для cамообучения" at bounding box center [739, 425] width 623 height 54
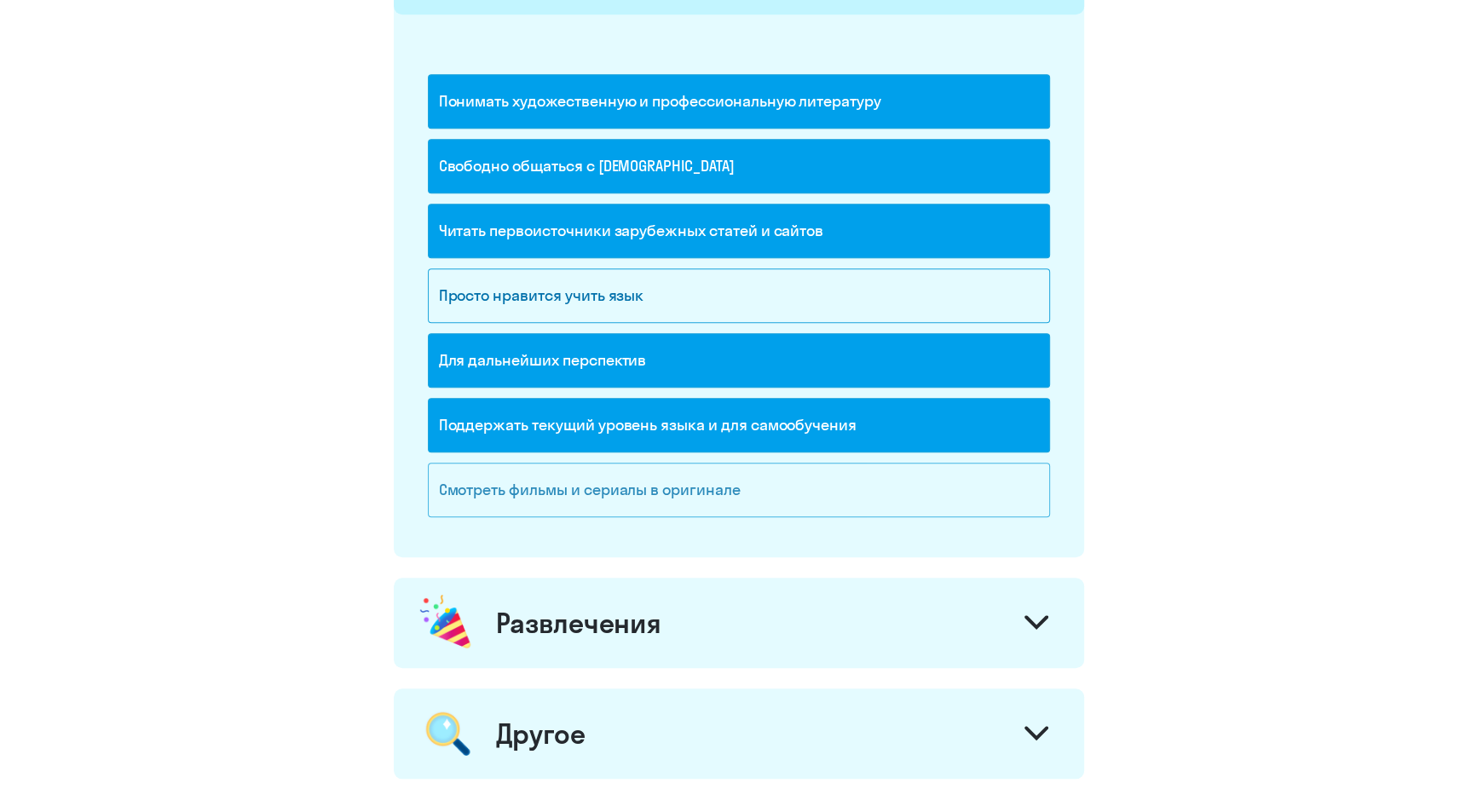
click at [538, 493] on div "Смотреть фильмы и сериалы в оригинале" at bounding box center [739, 490] width 623 height 54
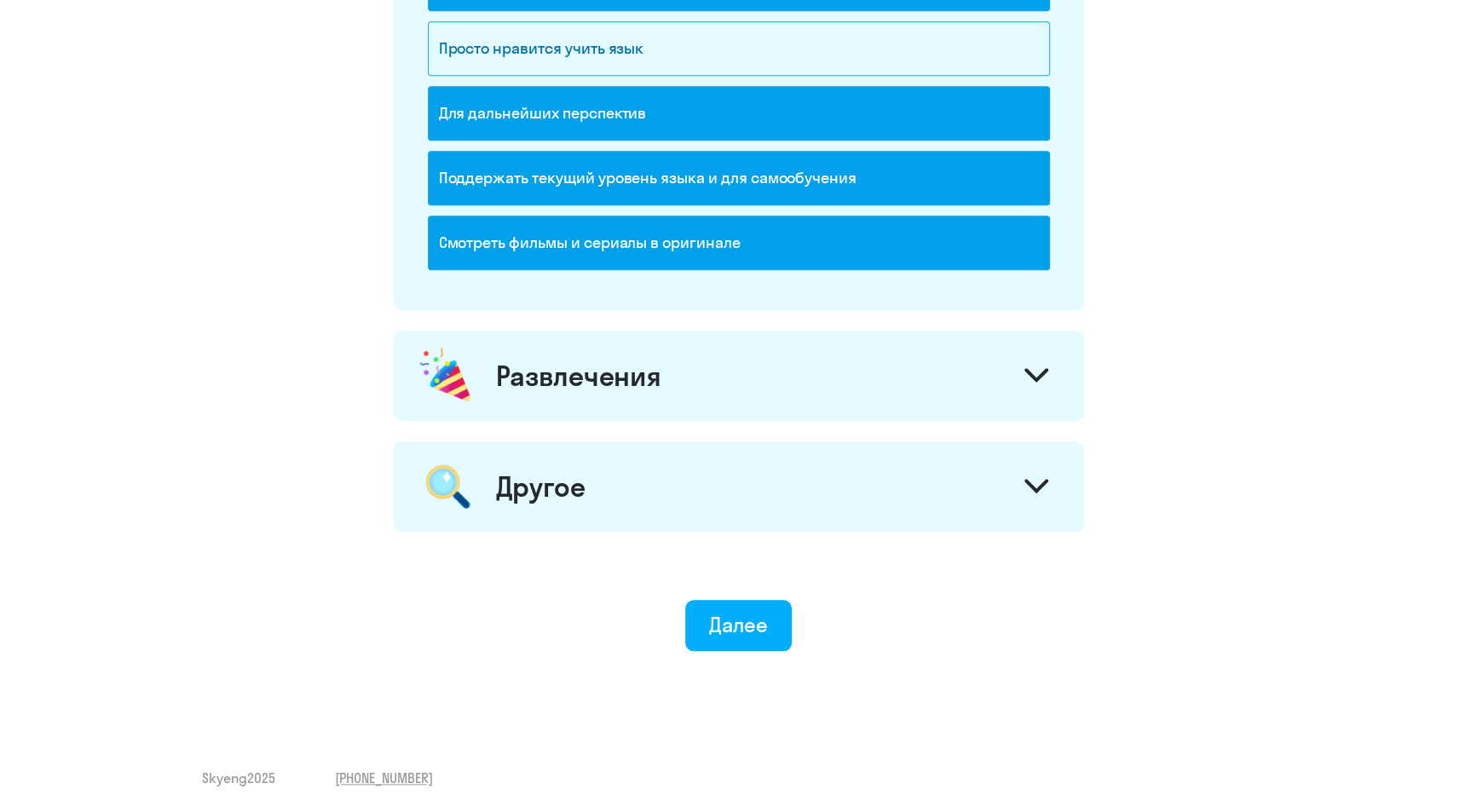
click at [561, 391] on div "Развлечения" at bounding box center [578, 375] width 165 height 34
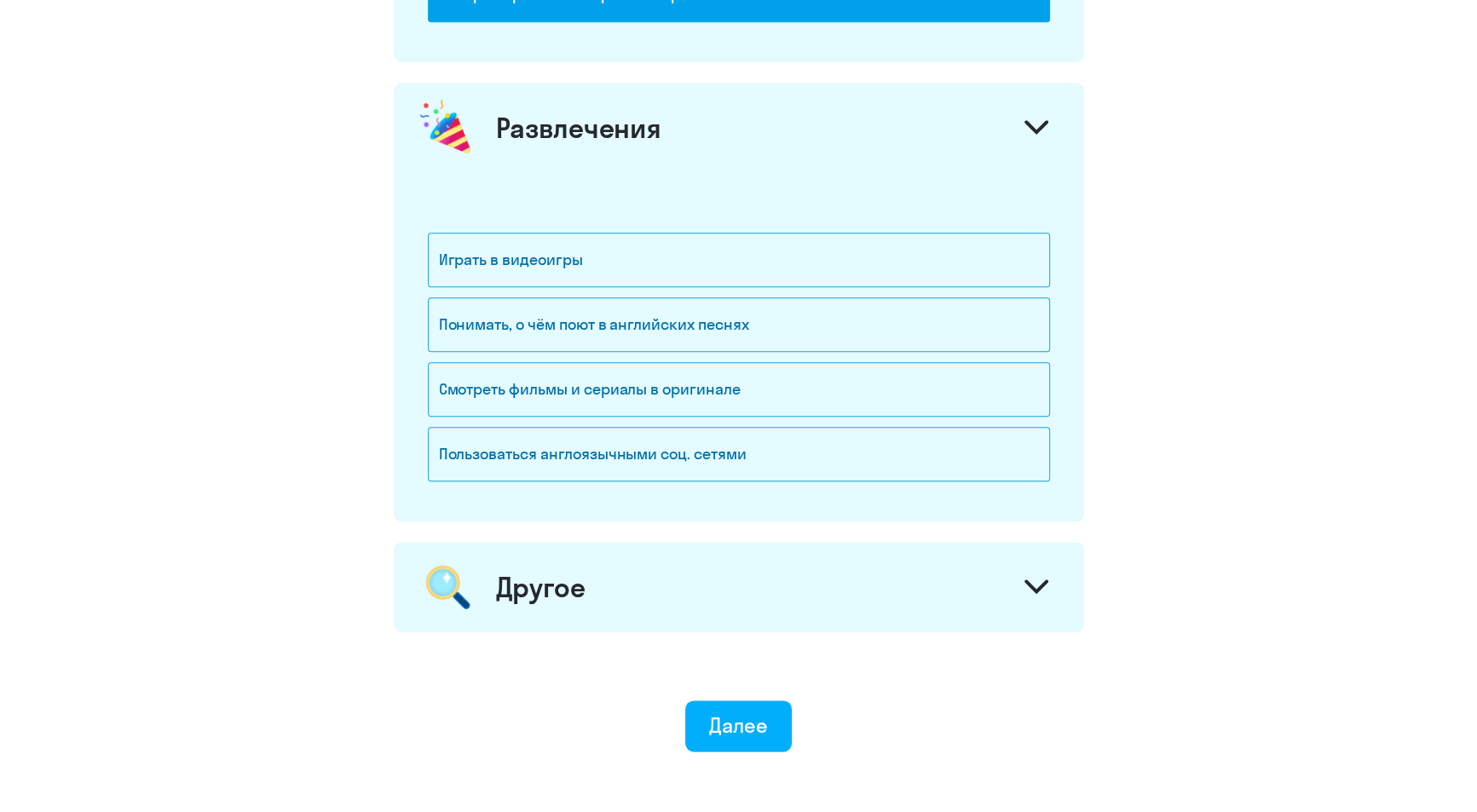
scroll to position [1610, 0]
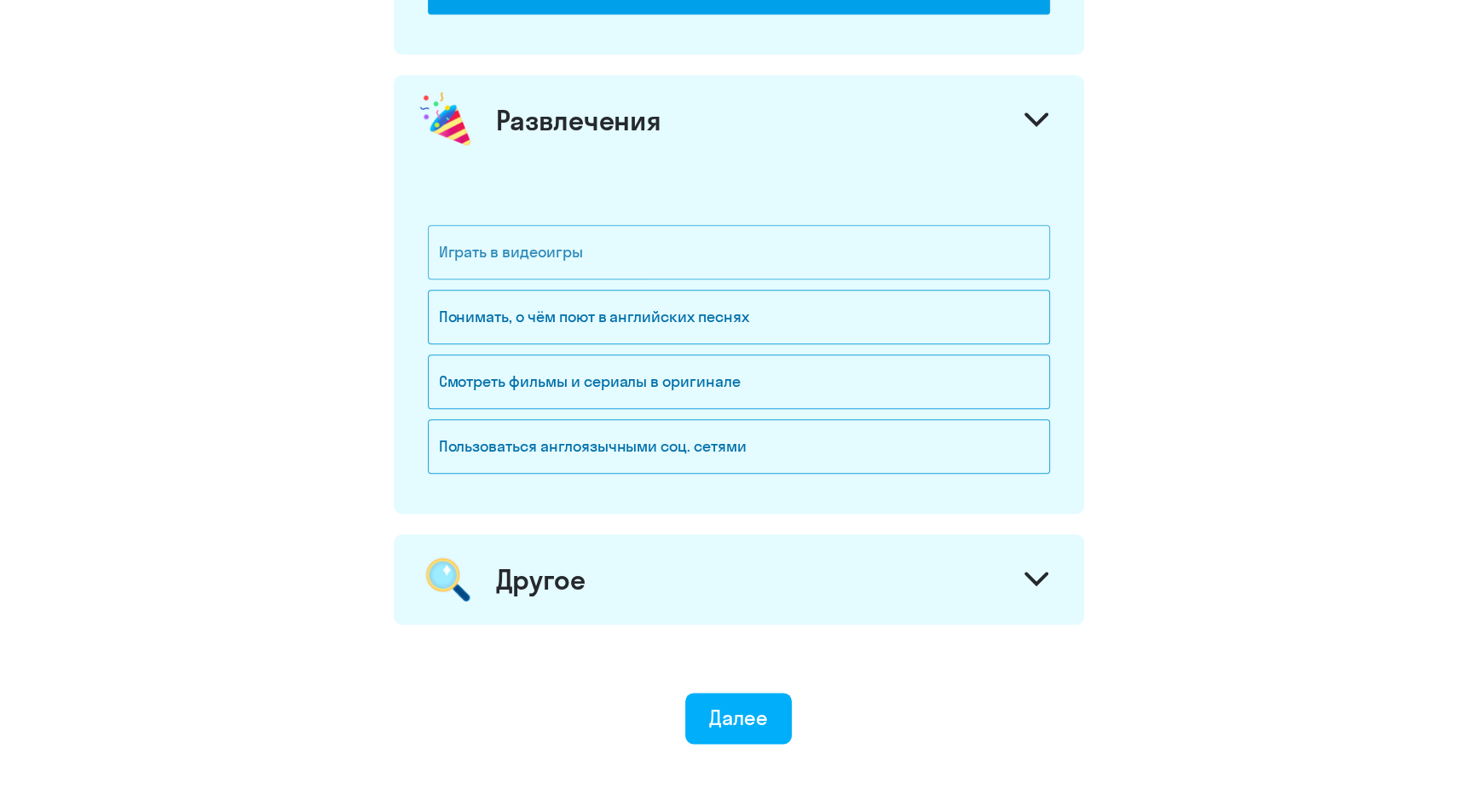
click at [503, 255] on div "Играть в видеоигры" at bounding box center [739, 252] width 623 height 54
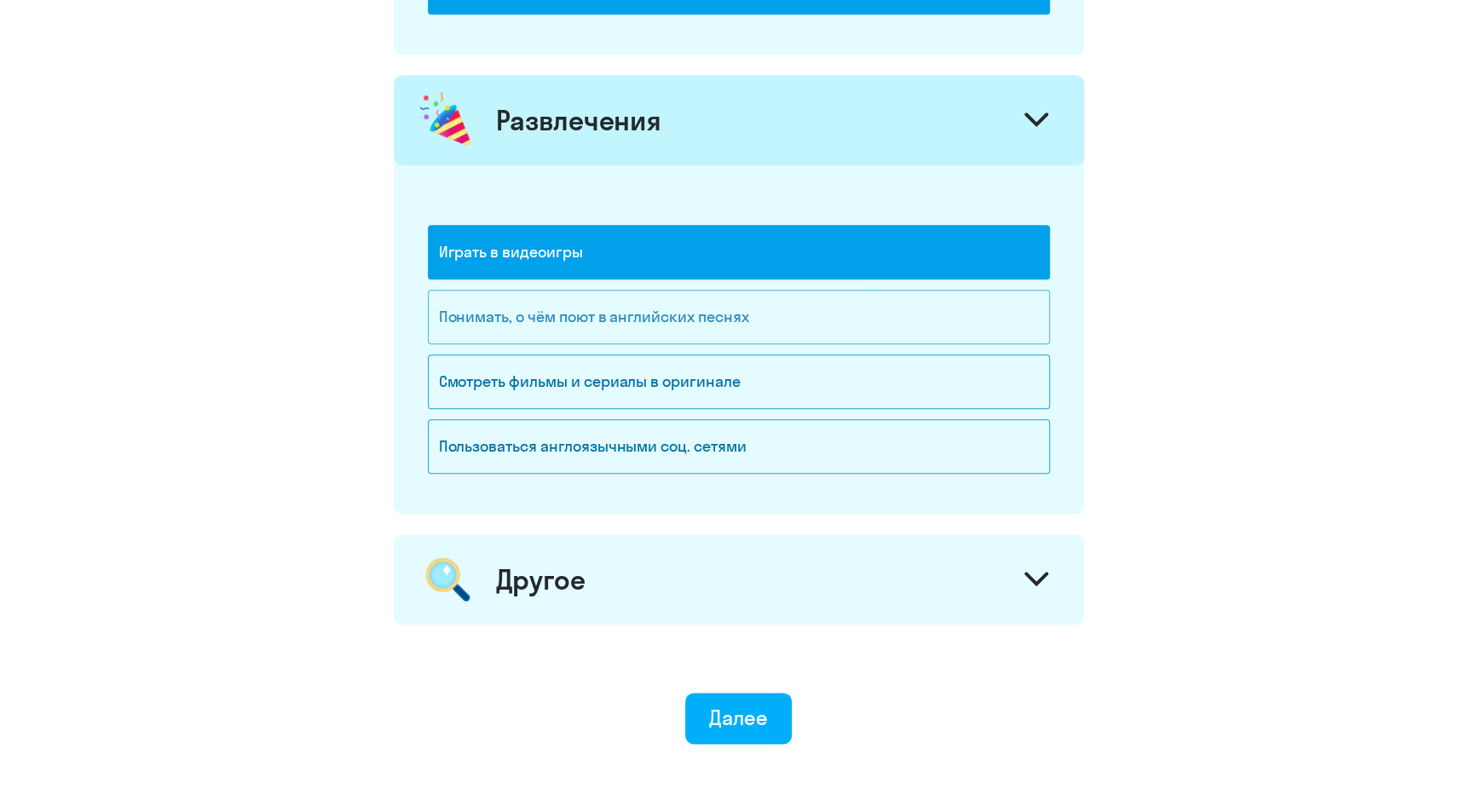
click at [507, 315] on div "Понимать, о чём поют в английских песнях" at bounding box center [739, 317] width 623 height 54
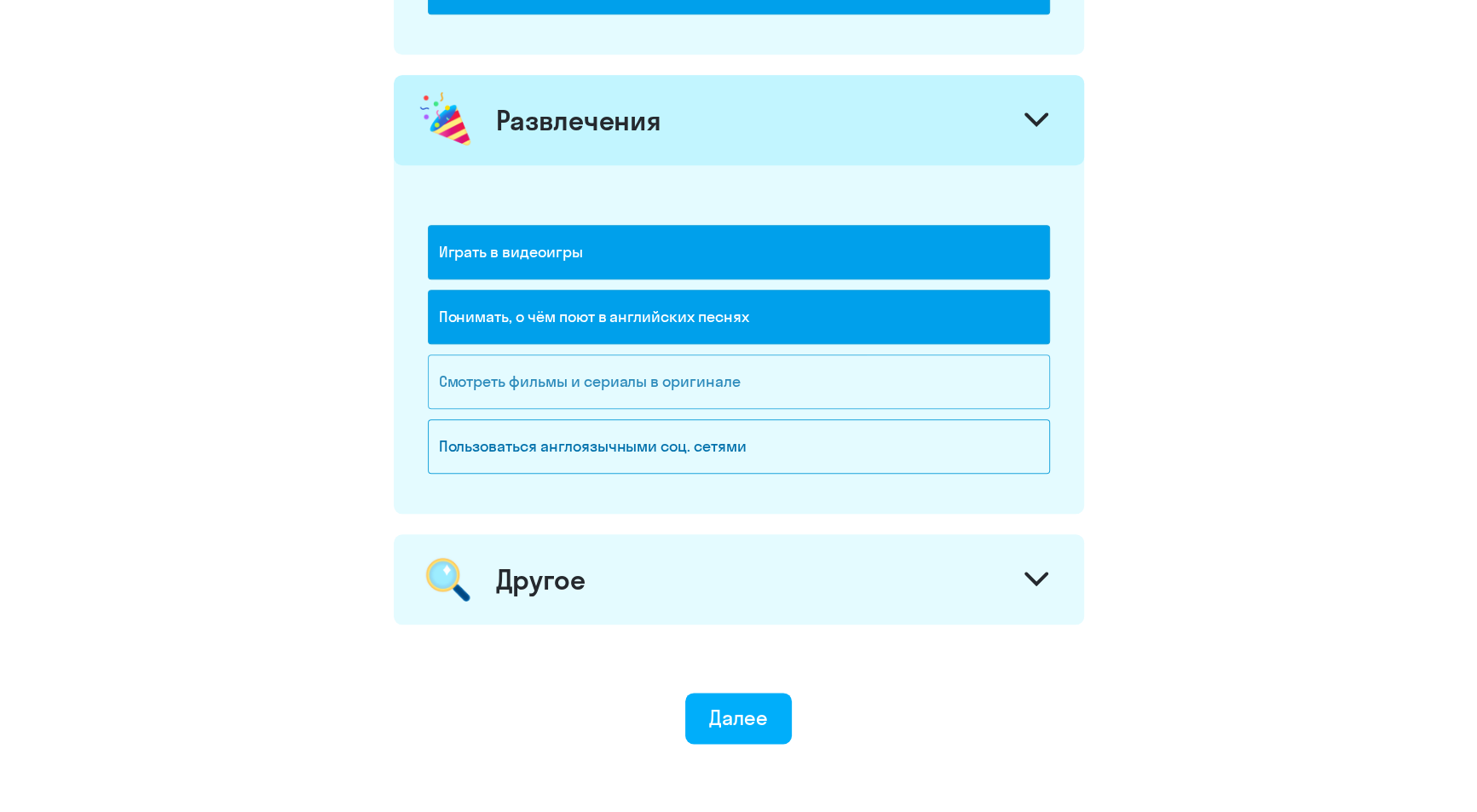
click at [510, 381] on div "Смотреть фильмы и сериалы в оригинале" at bounding box center [739, 382] width 623 height 54
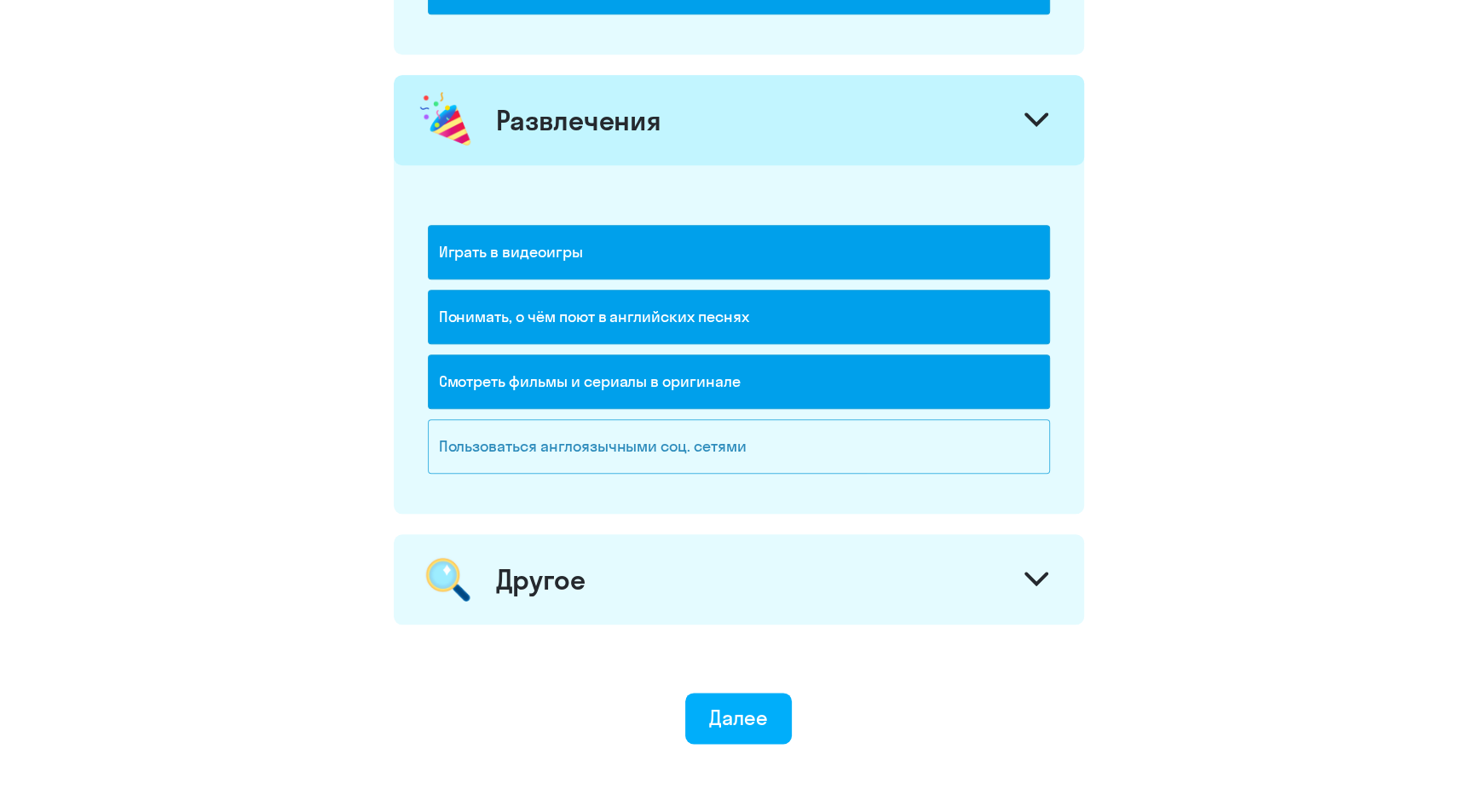
click at [524, 451] on div "Пользоваться англоязычными соц. сетями" at bounding box center [739, 447] width 623 height 54
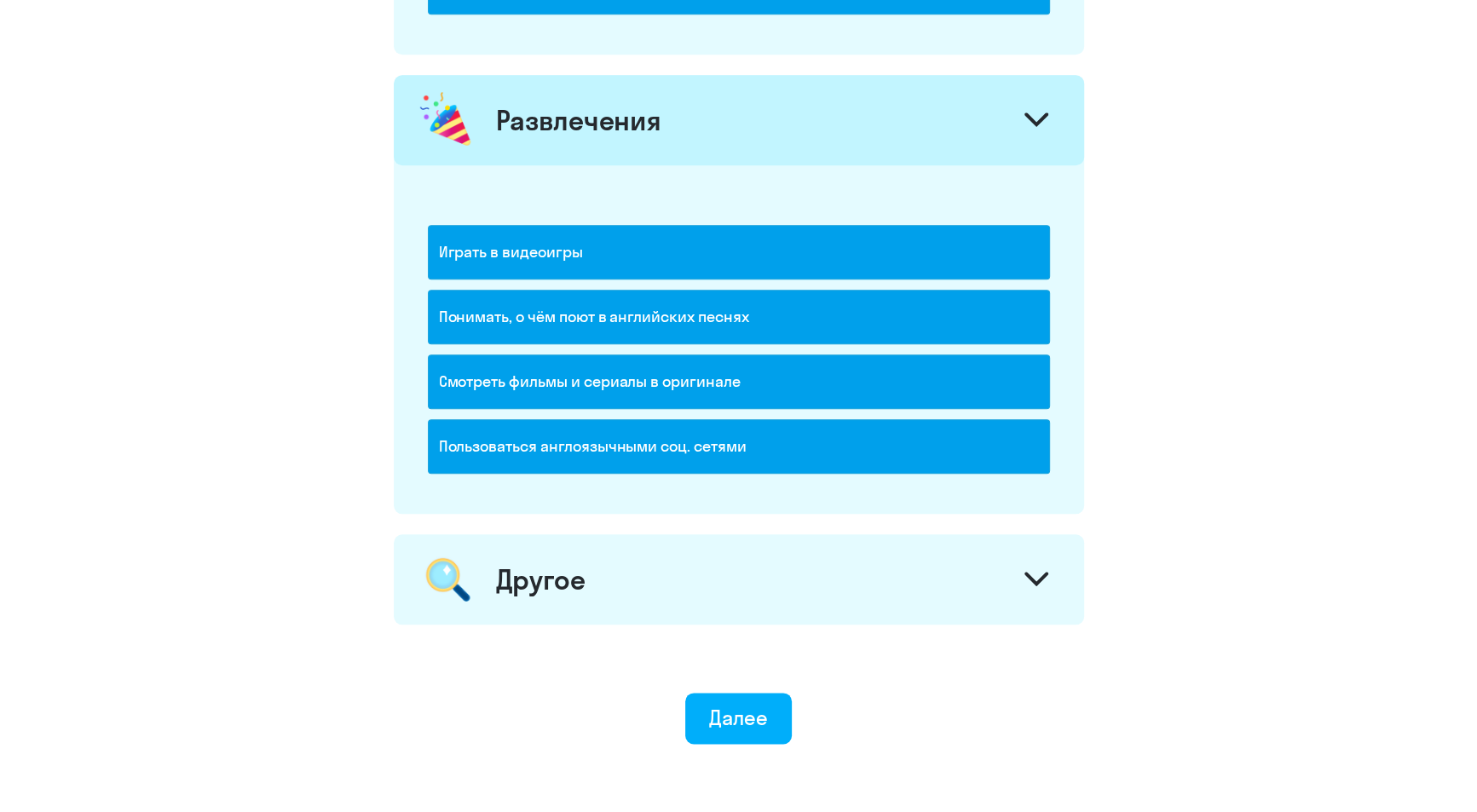
click at [536, 591] on div "Другое" at bounding box center [540, 579] width 90 height 34
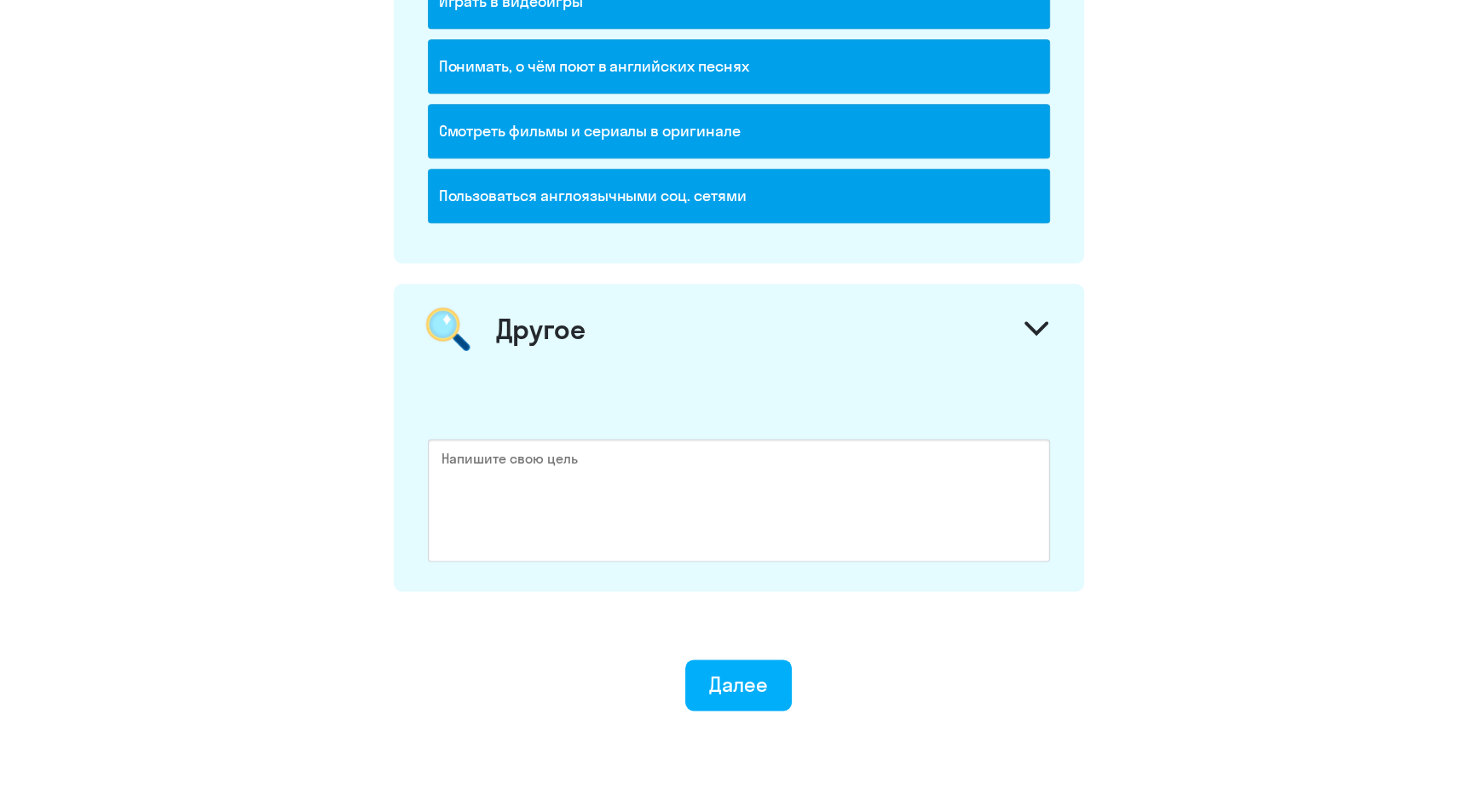
scroll to position [1920, 0]
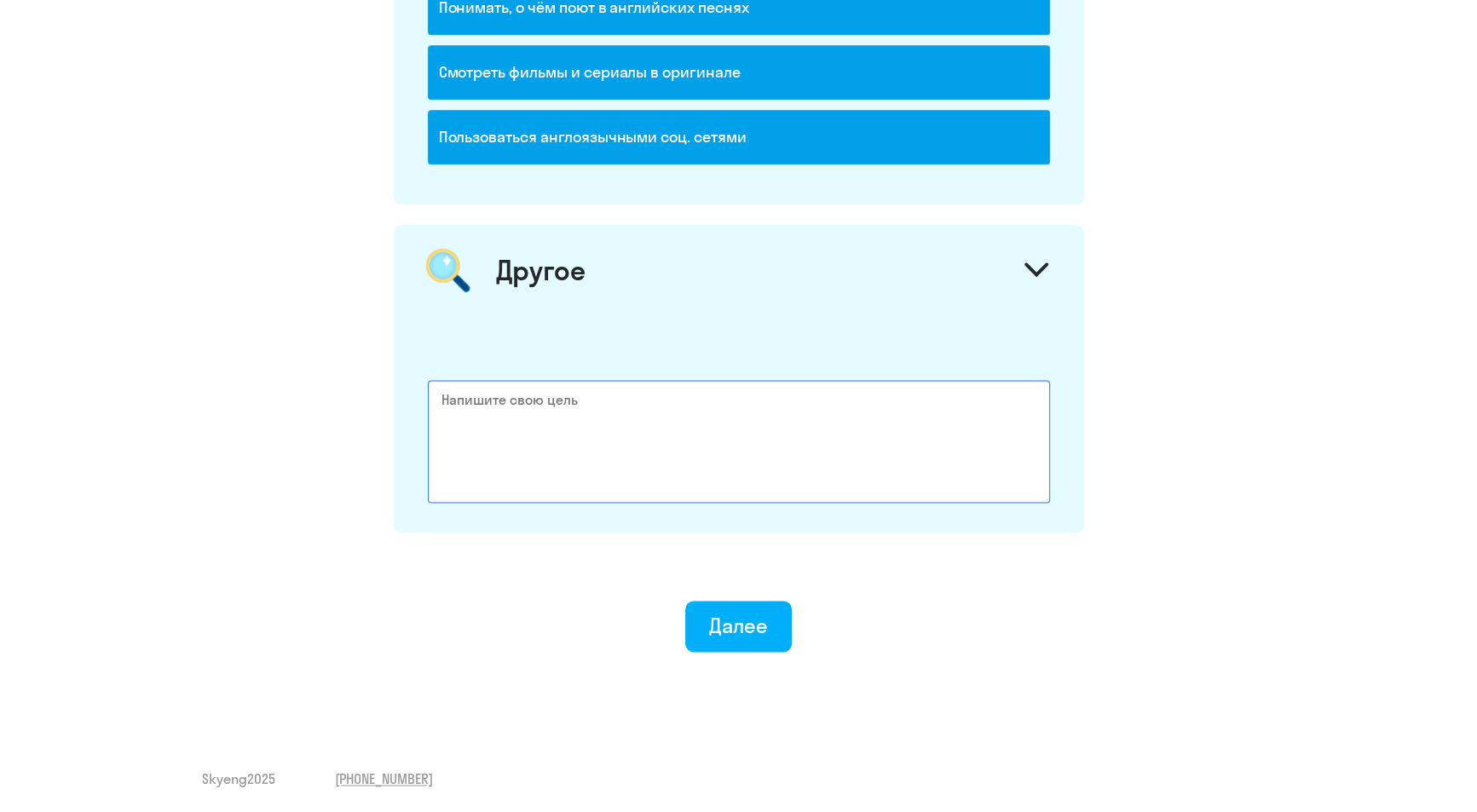
click at [568, 399] on textarea at bounding box center [739, 441] width 623 height 123
type textarea "U"
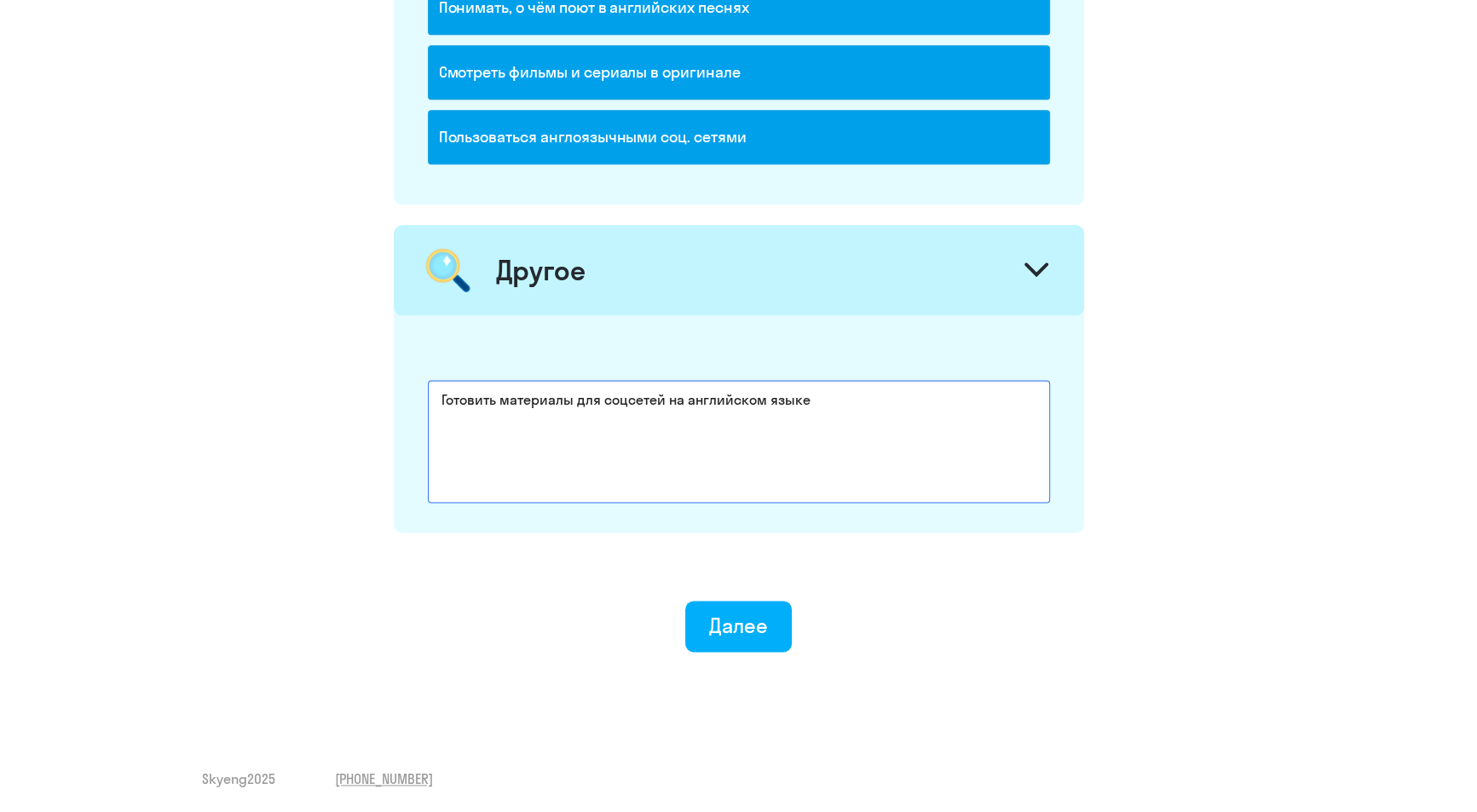
type textarea "Готовить материалы для соцсетей на английском языке"
click at [757, 615] on div "Далее" at bounding box center [738, 625] width 59 height 27
